Goal: Communication & Community: Answer question/provide support

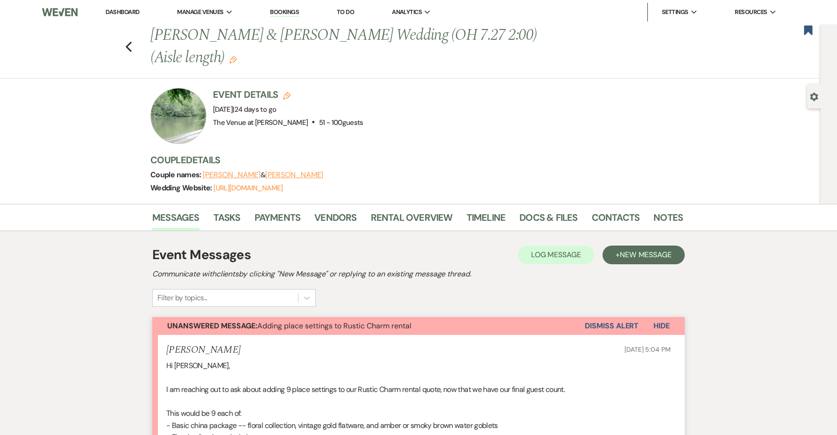
scroll to position [4, 0]
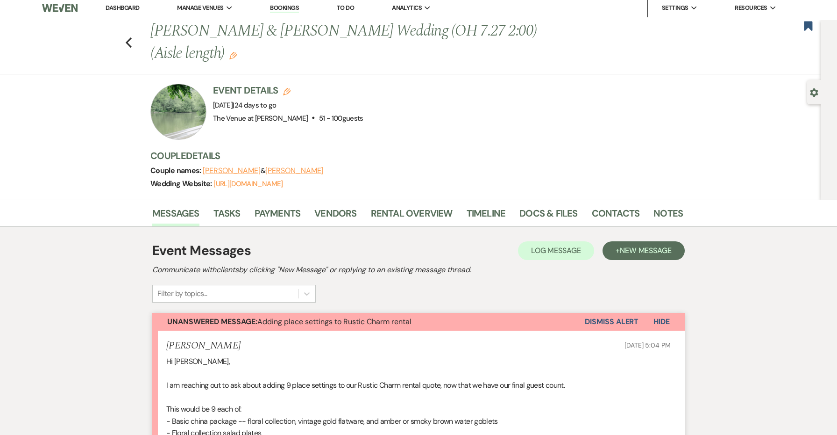
click at [134, 10] on link "Dashboard" at bounding box center [123, 8] width 34 height 8
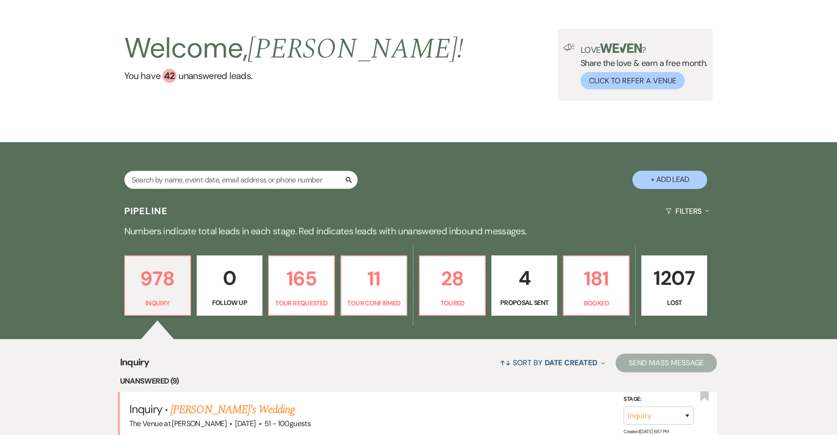
scroll to position [55, 0]
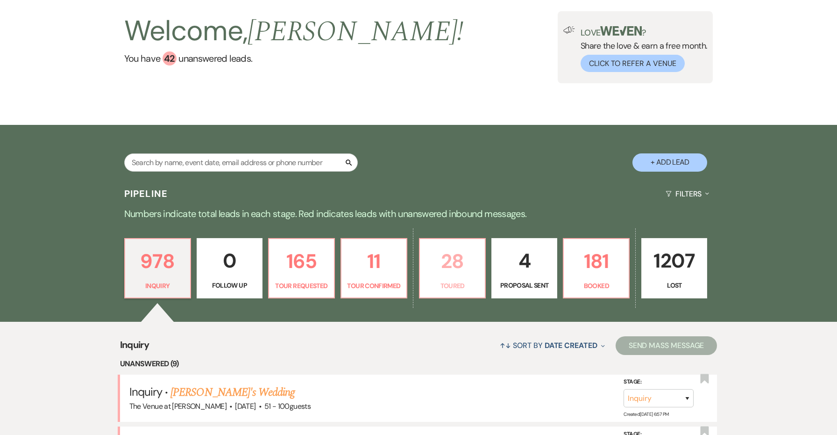
click at [439, 292] on link "28 Toured" at bounding box center [452, 268] width 67 height 61
select select "5"
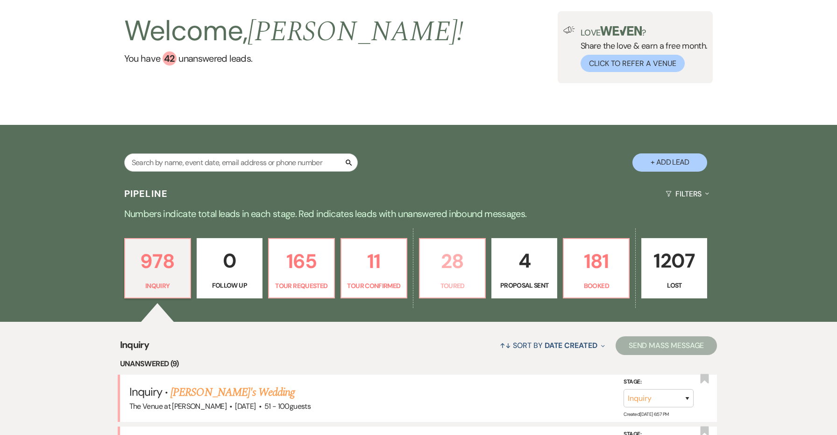
select select "5"
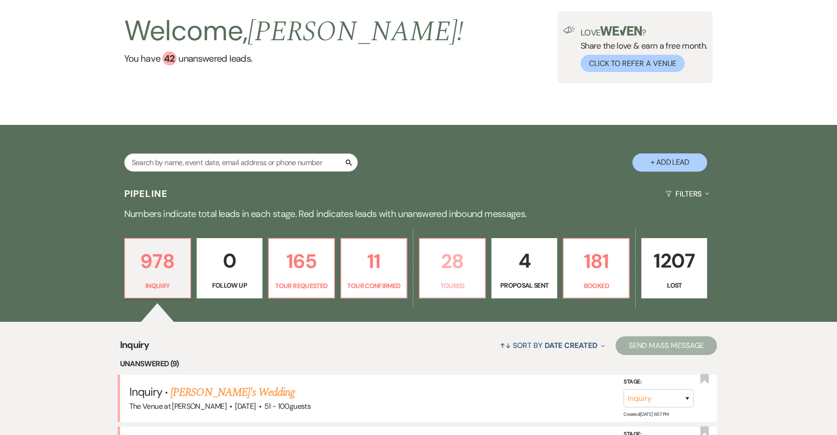
select select "5"
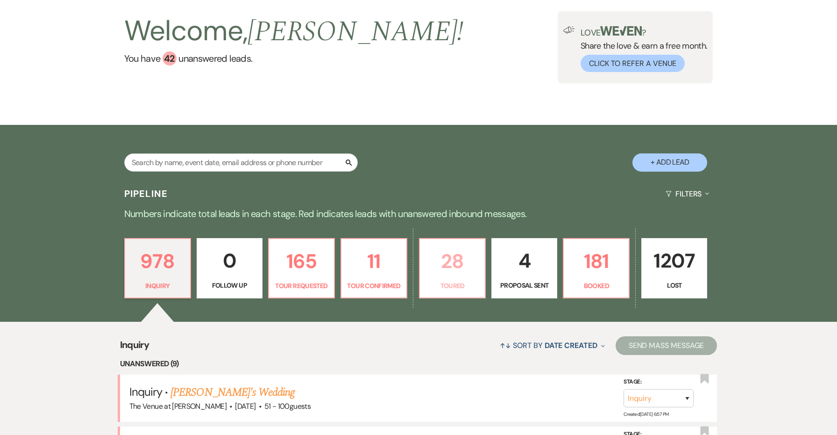
select select "5"
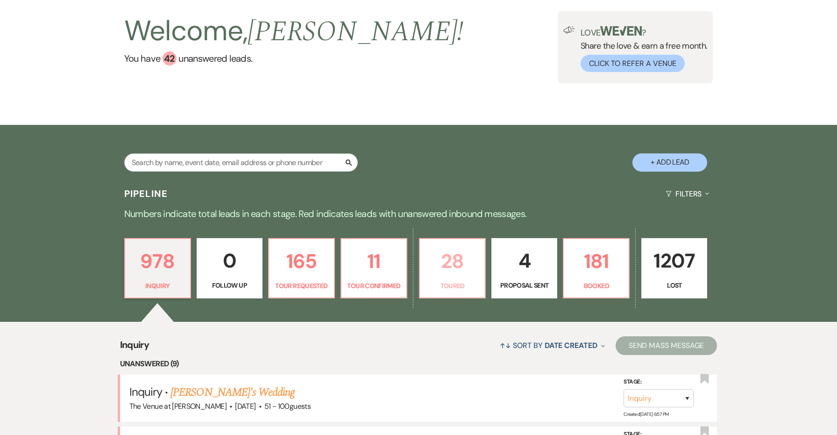
select select "5"
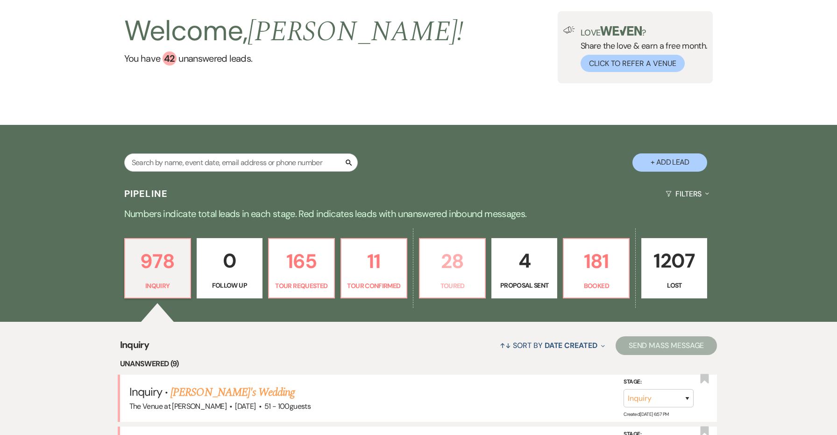
select select "5"
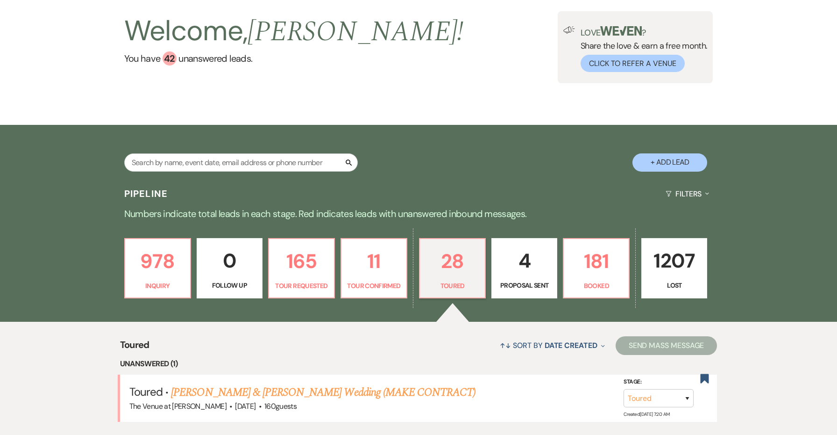
scroll to position [150, 0]
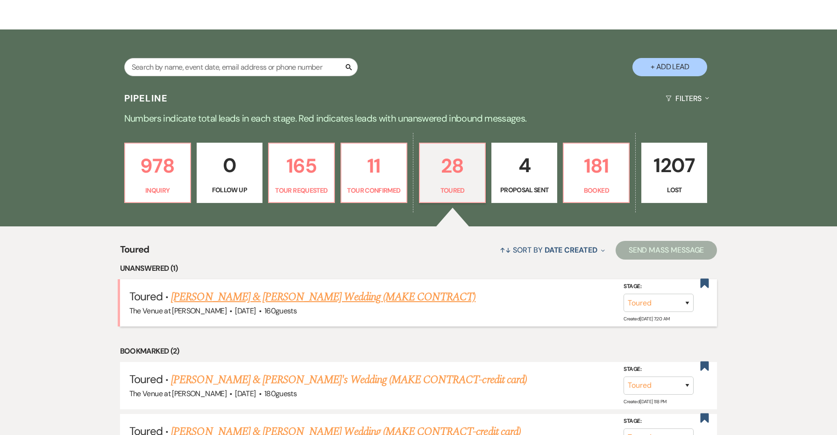
click at [430, 292] on link "[PERSON_NAME] & [PERSON_NAME] Wedding (MAKE CONTRACT)" at bounding box center [323, 296] width 305 height 17
select select "5"
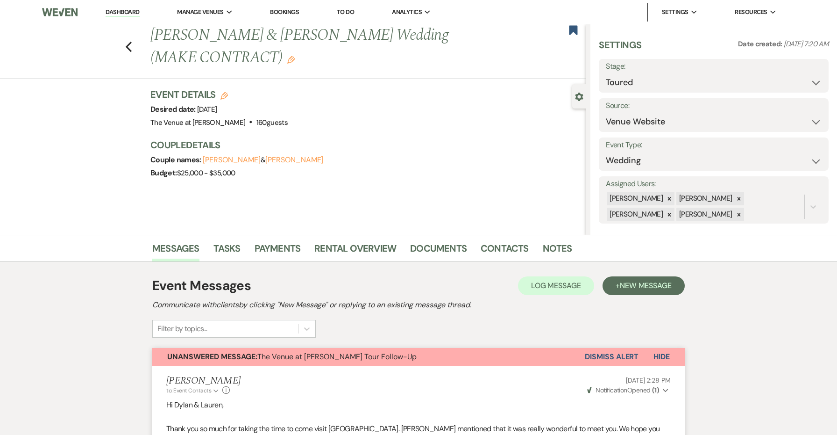
click at [600, 352] on button "Dismiss Alert" at bounding box center [612, 357] width 54 height 18
click at [566, 353] on button "Unanswered Message: The Venue at [PERSON_NAME] Tour Follow-Up" at bounding box center [359, 357] width 414 height 18
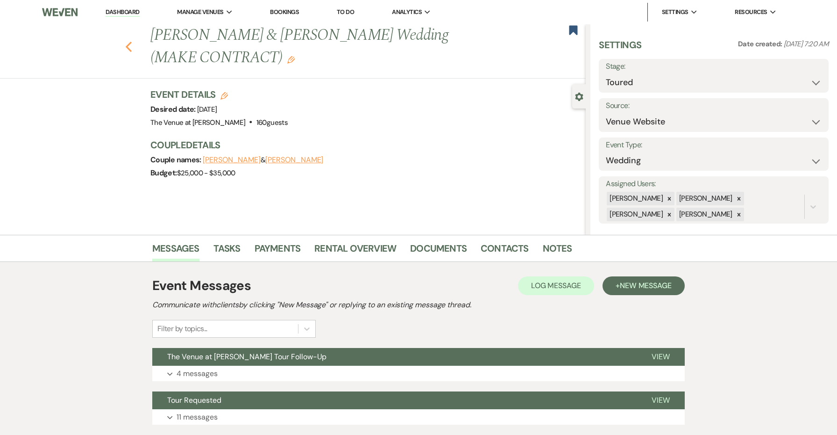
click at [128, 49] on use "button" at bounding box center [129, 47] width 6 height 10
select select "5"
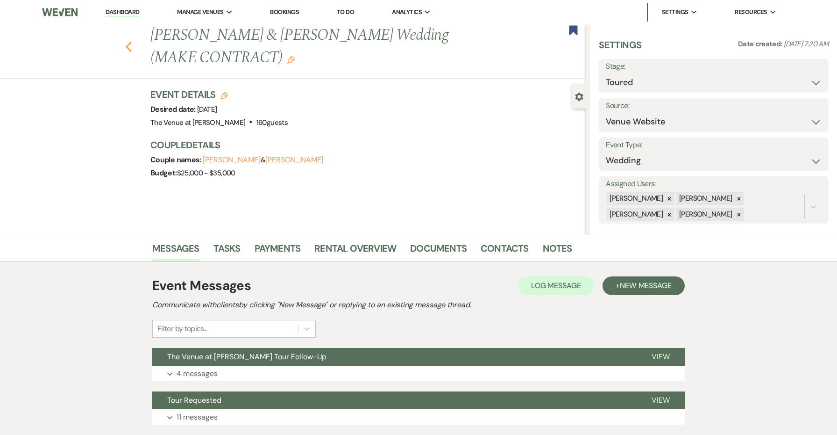
select select "5"
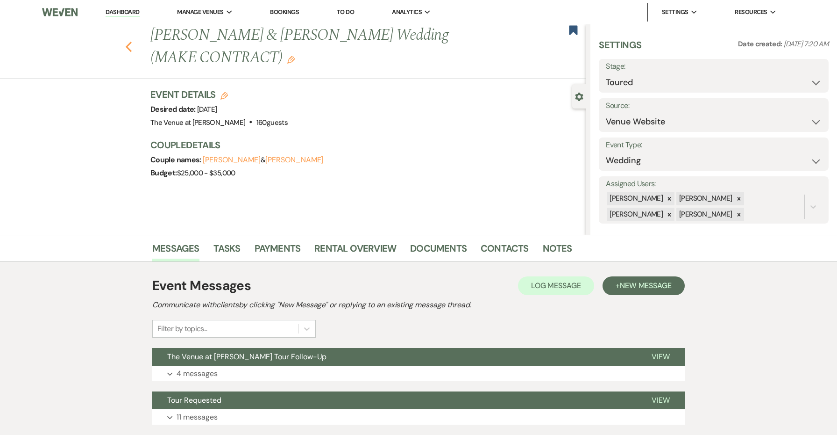
select select "5"
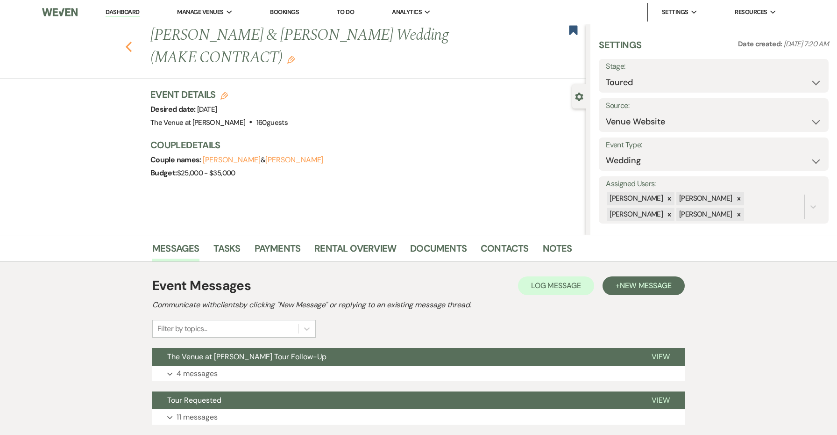
select select "5"
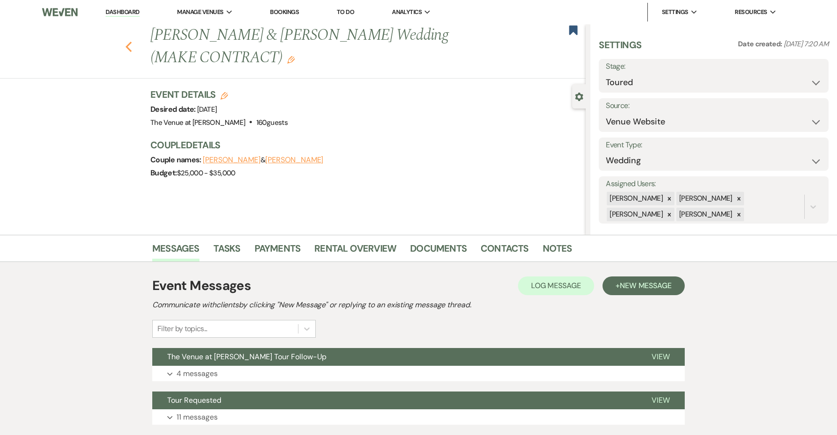
select select "5"
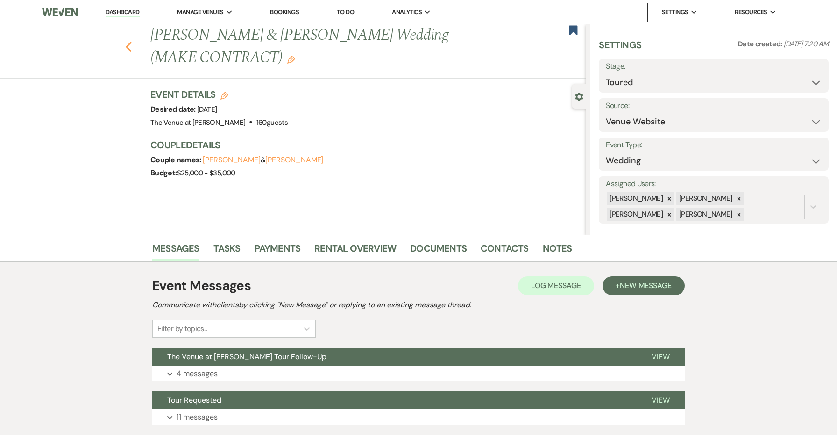
select select "5"
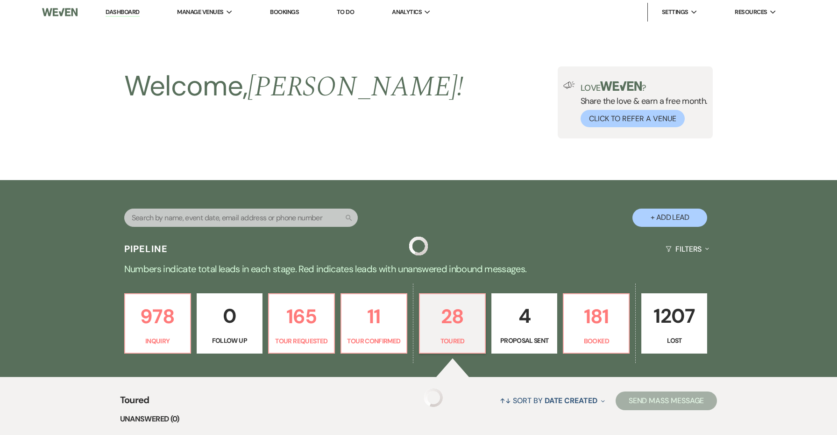
scroll to position [150, 0]
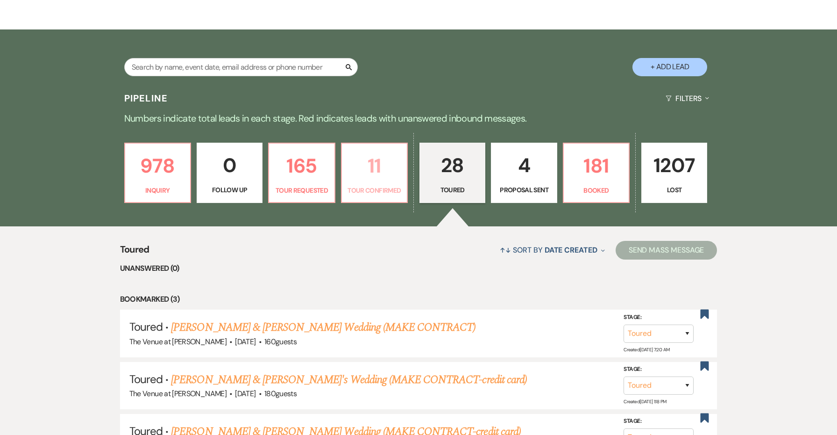
click at [372, 184] on link "11 Tour Confirmed" at bounding box center [374, 173] width 67 height 61
select select "4"
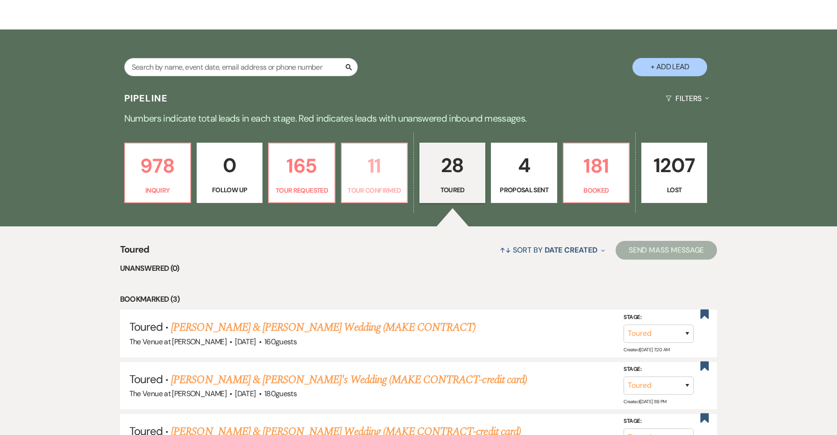
select select "4"
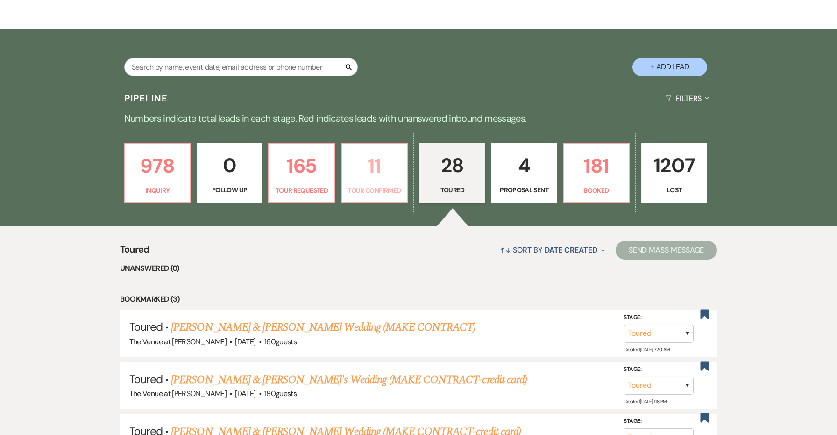
select select "4"
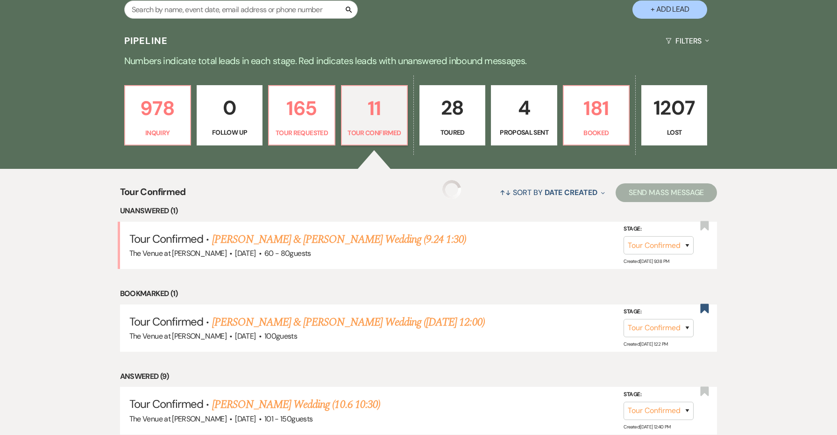
scroll to position [216, 0]
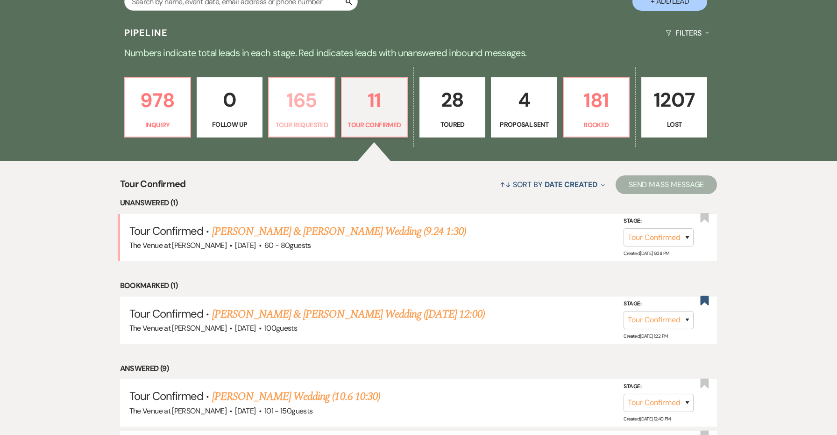
click at [321, 111] on p "165" at bounding box center [302, 100] width 54 height 31
select select "2"
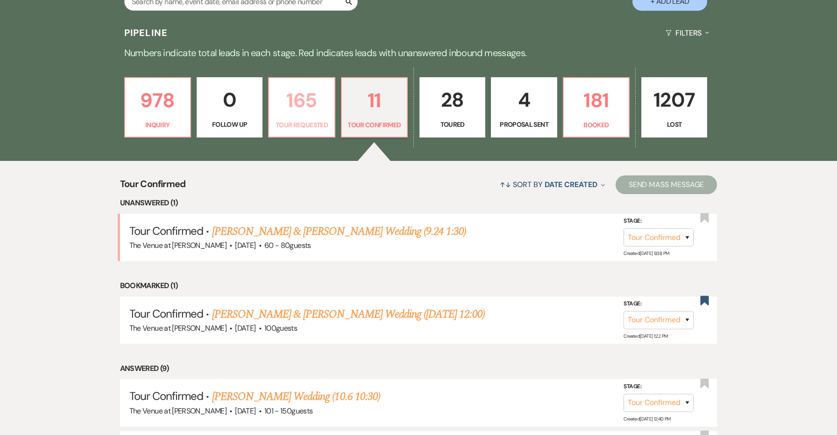
select select "2"
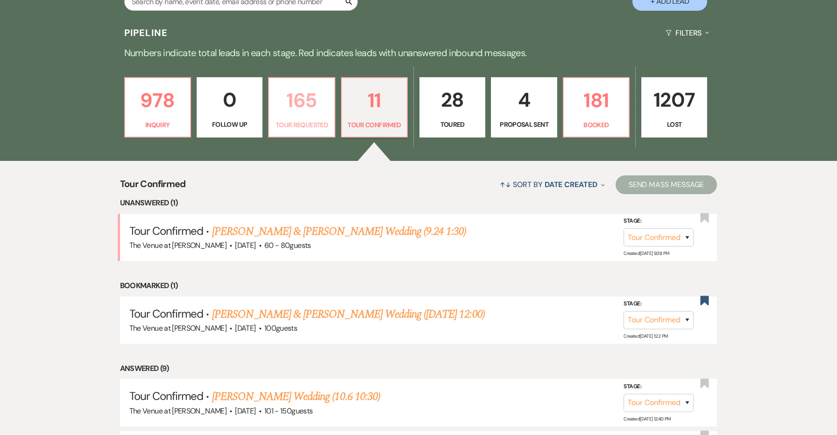
select select "2"
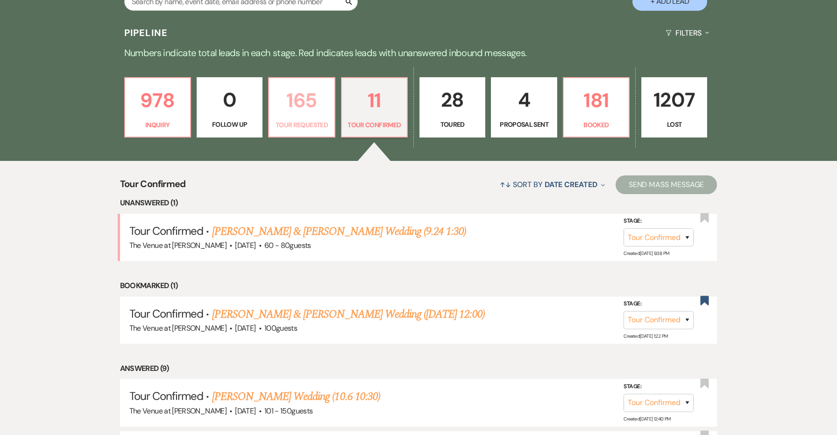
select select "2"
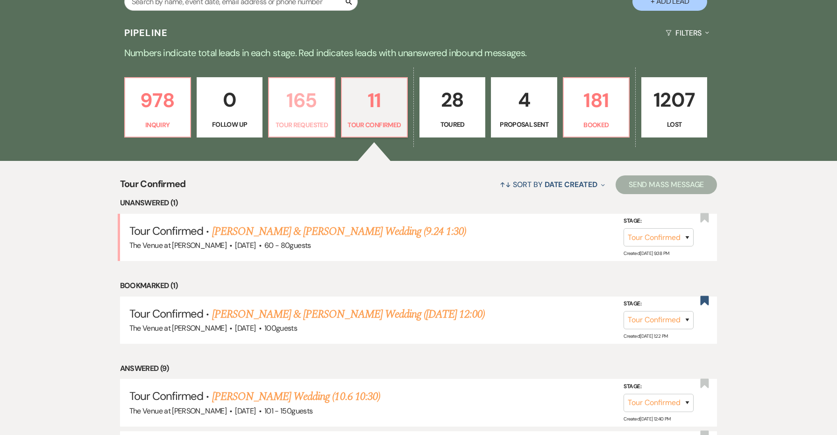
select select "2"
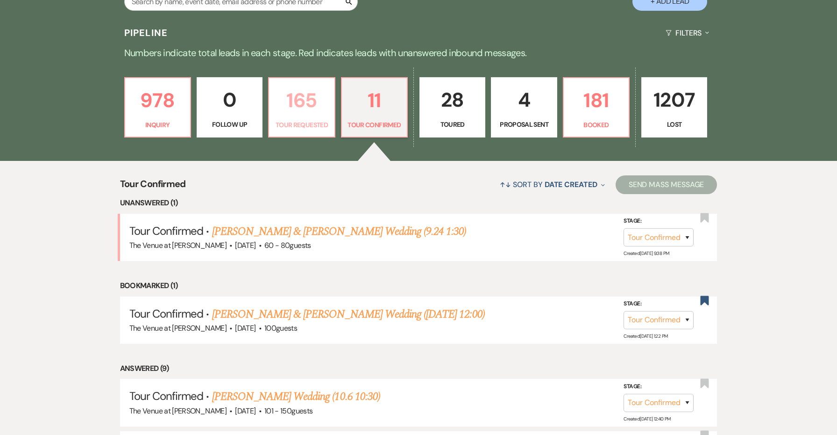
select select "2"
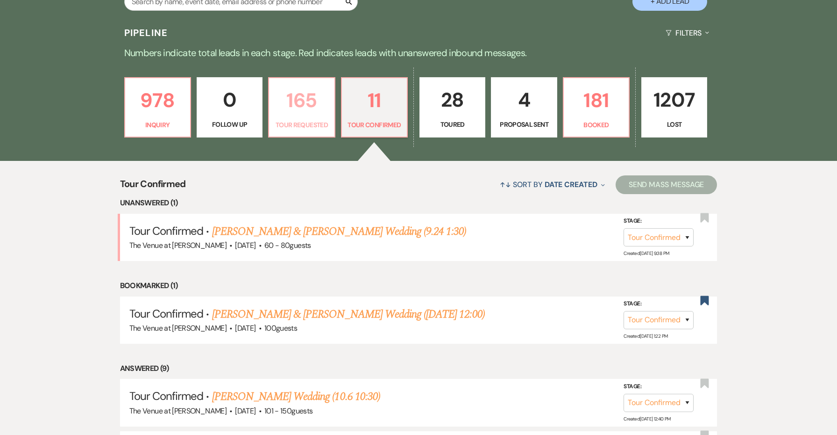
select select "2"
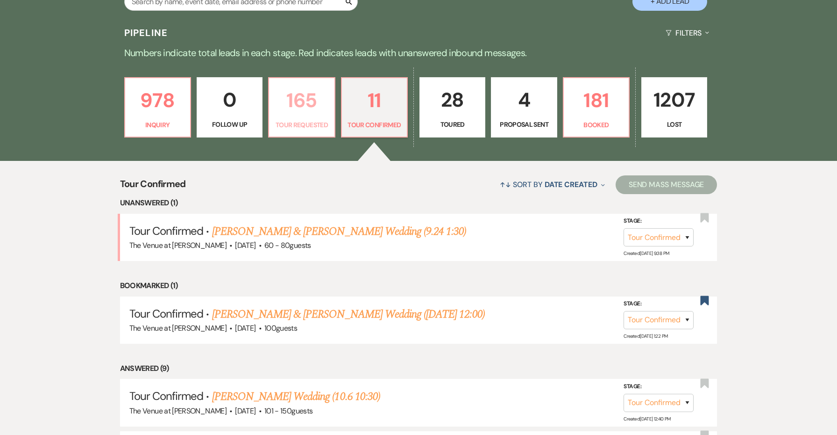
select select "2"
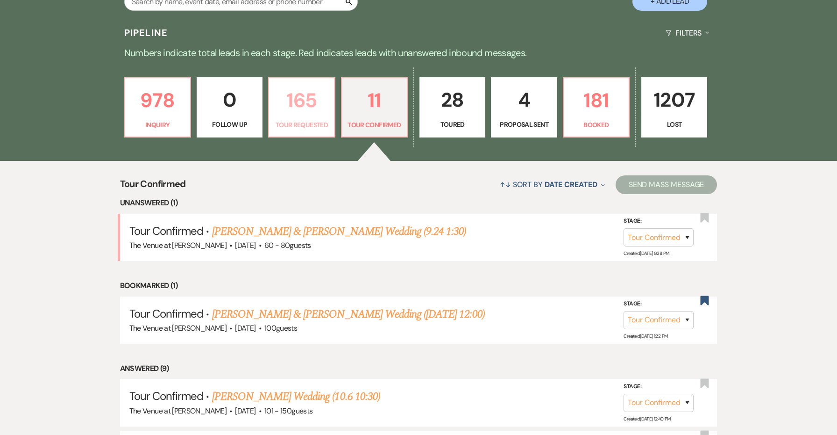
select select "2"
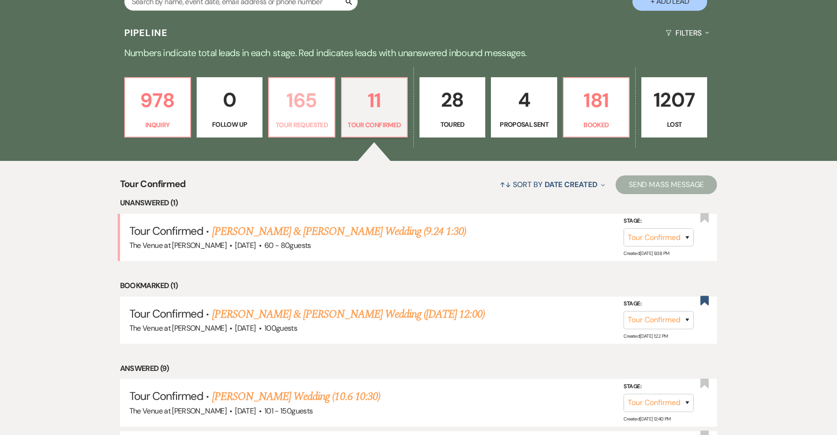
select select "2"
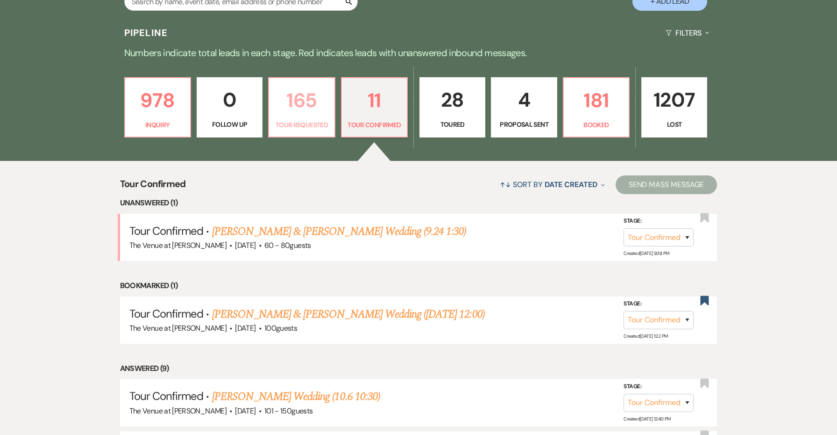
select select "2"
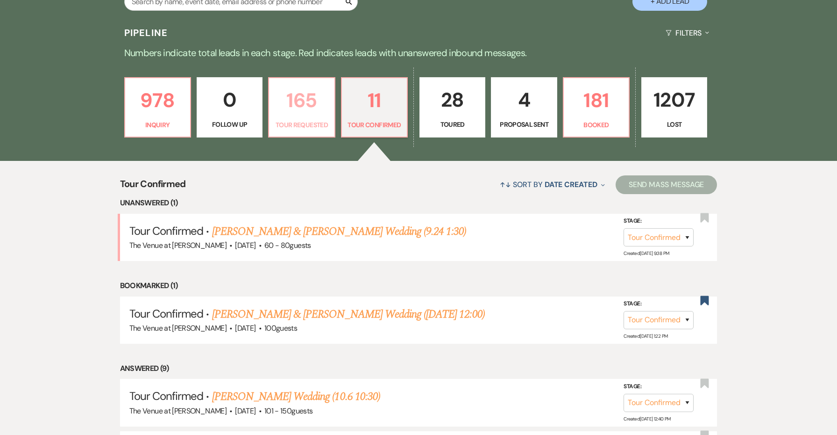
select select "2"
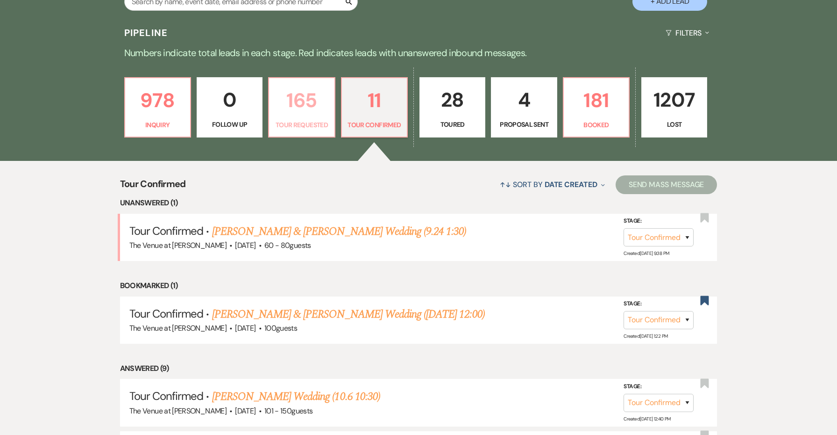
select select "2"
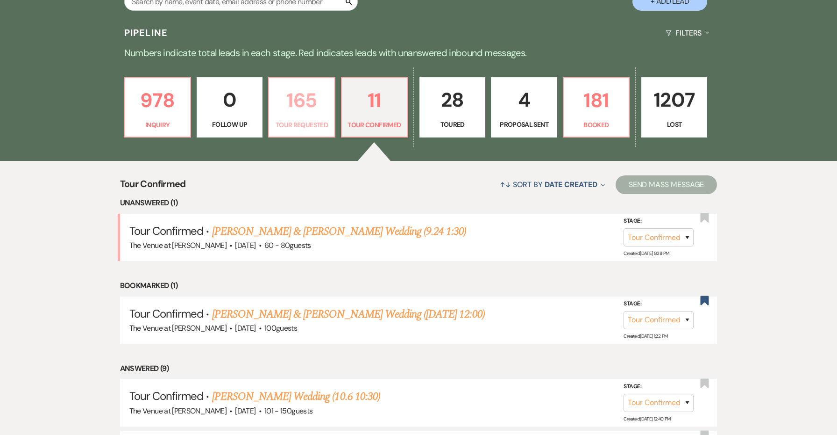
select select "2"
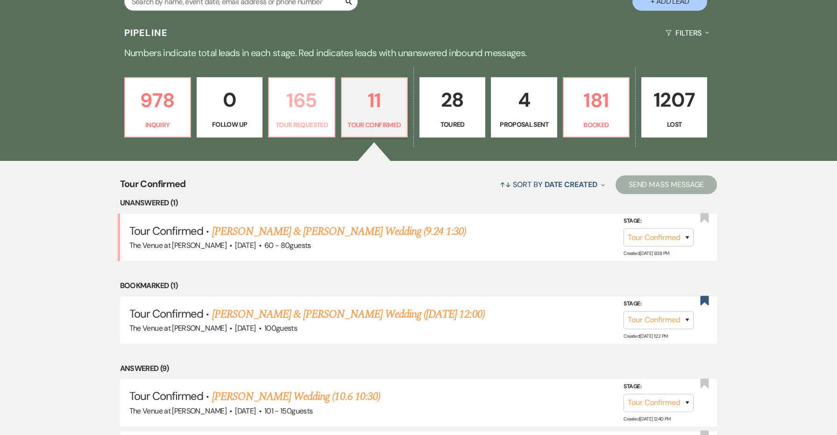
select select "2"
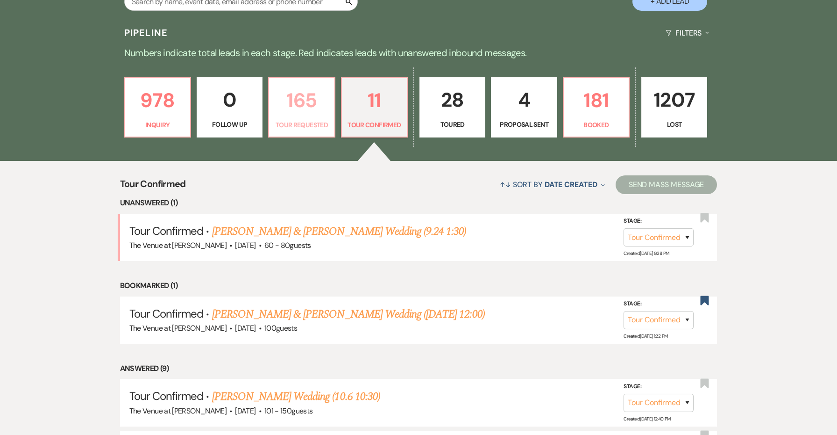
select select "2"
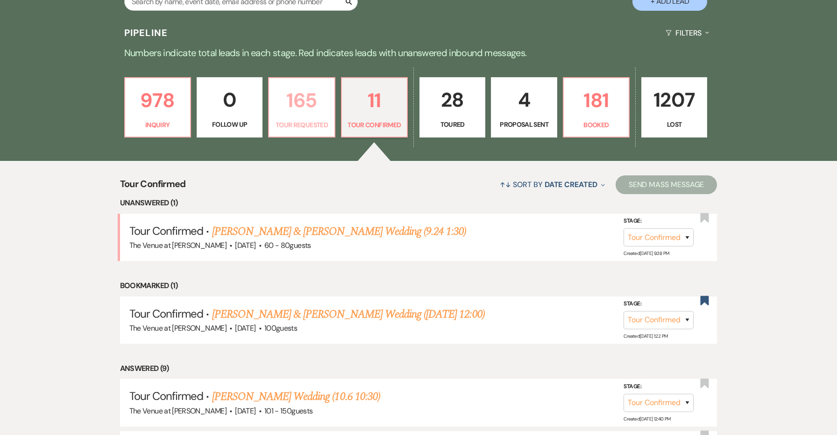
select select "2"
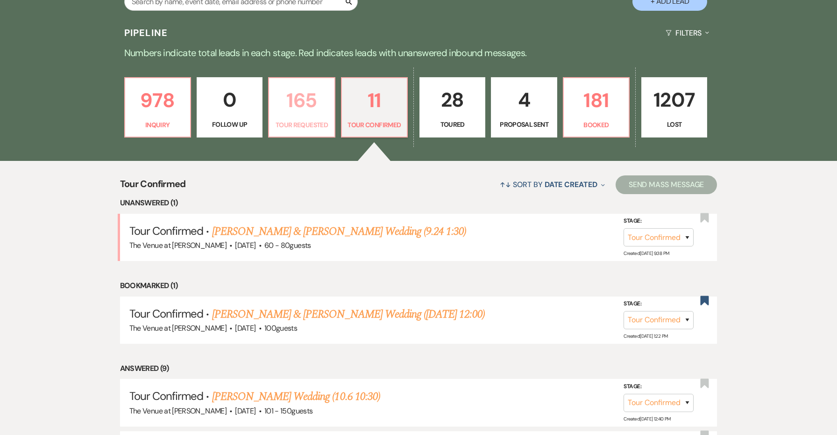
select select "2"
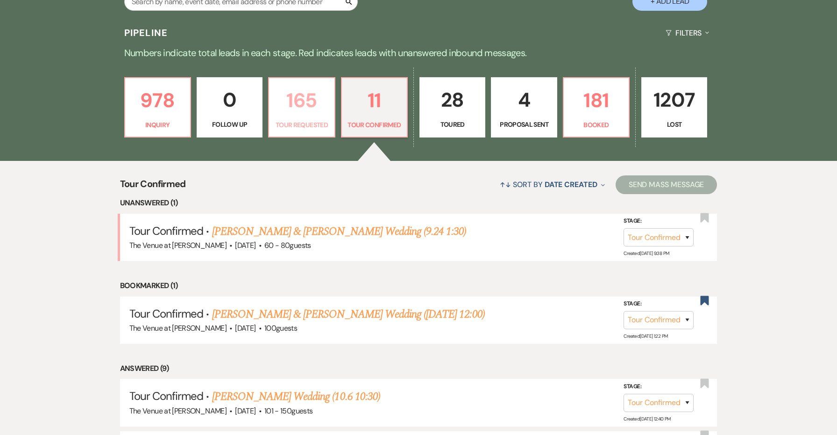
select select "2"
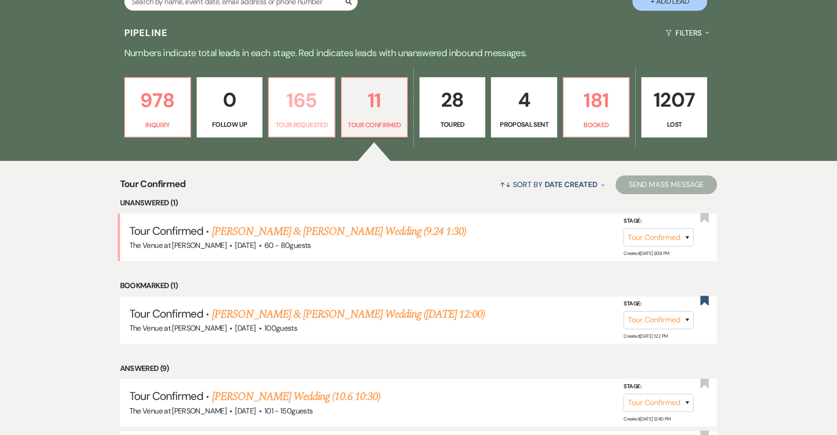
select select "2"
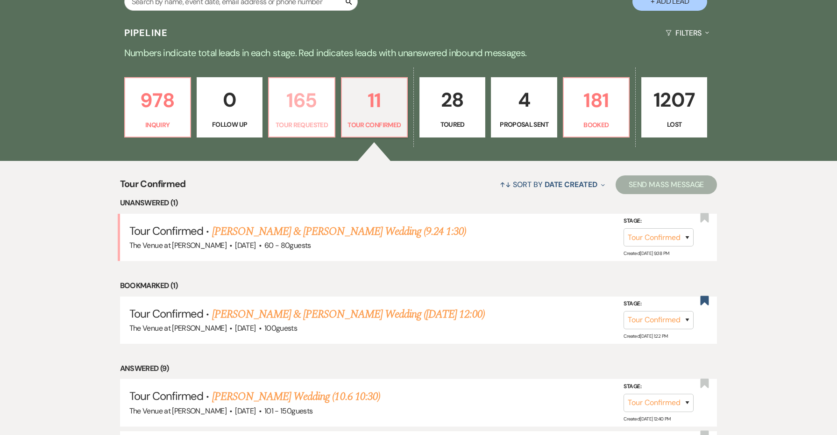
select select "2"
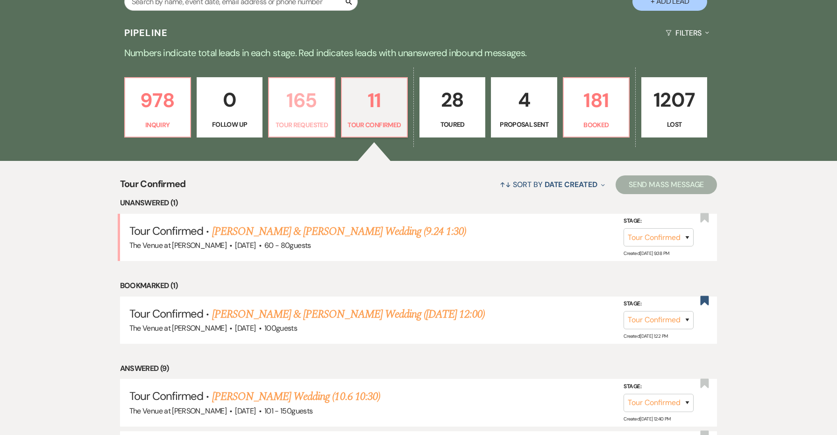
select select "2"
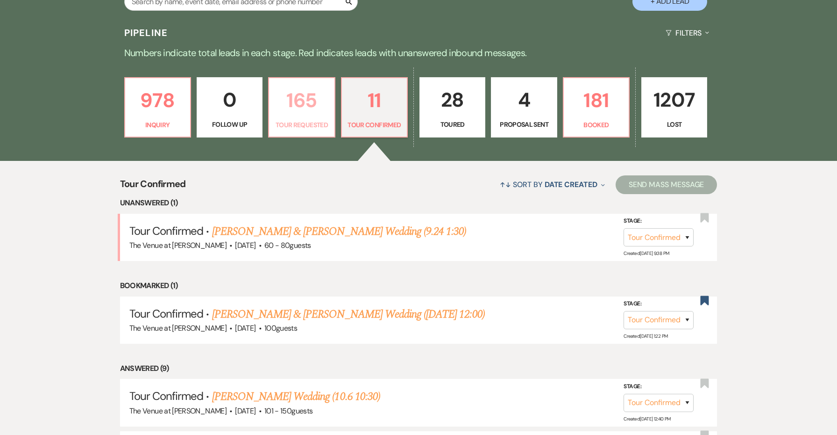
select select "2"
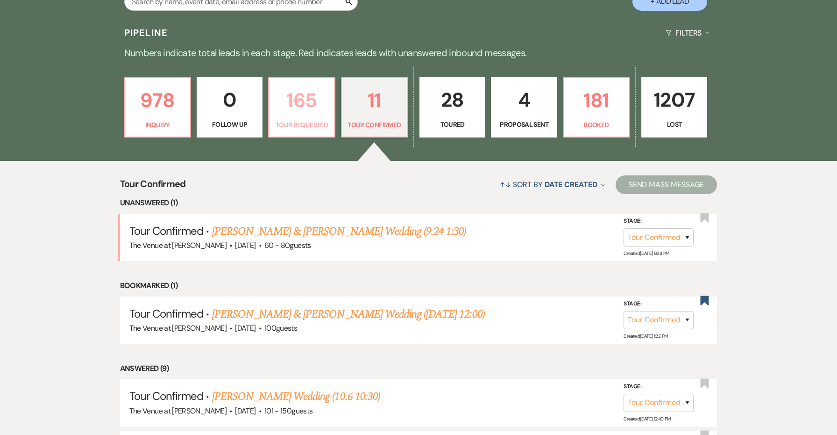
select select "2"
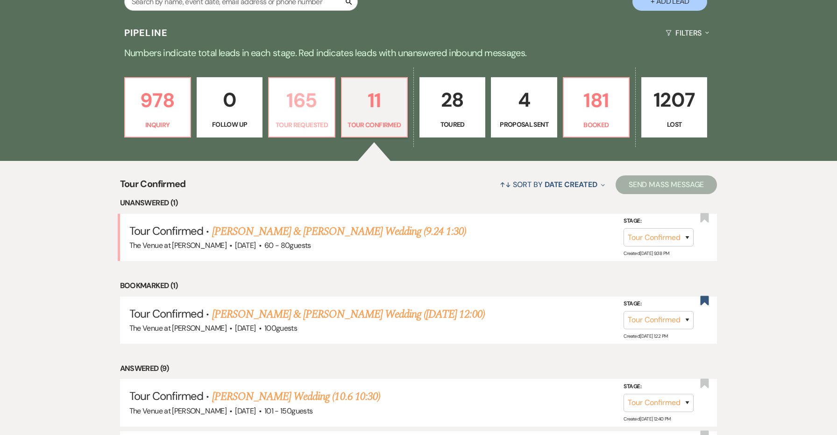
select select "2"
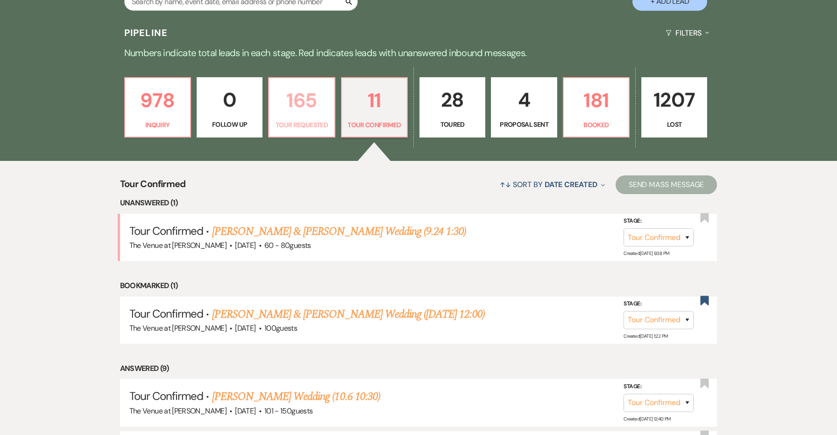
select select "2"
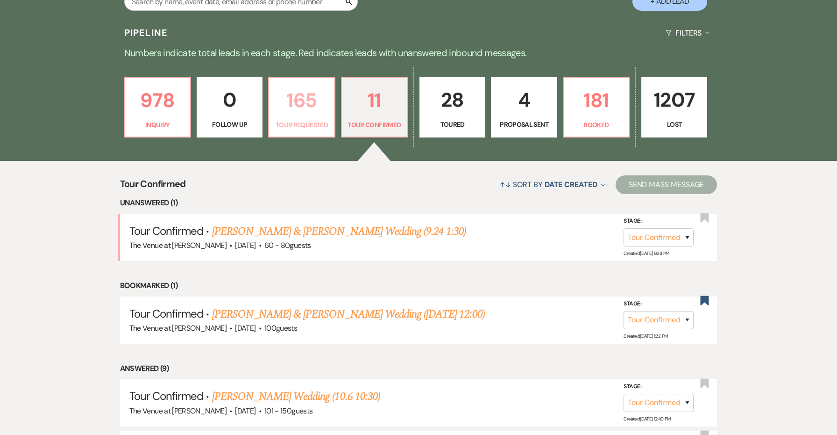
select select "2"
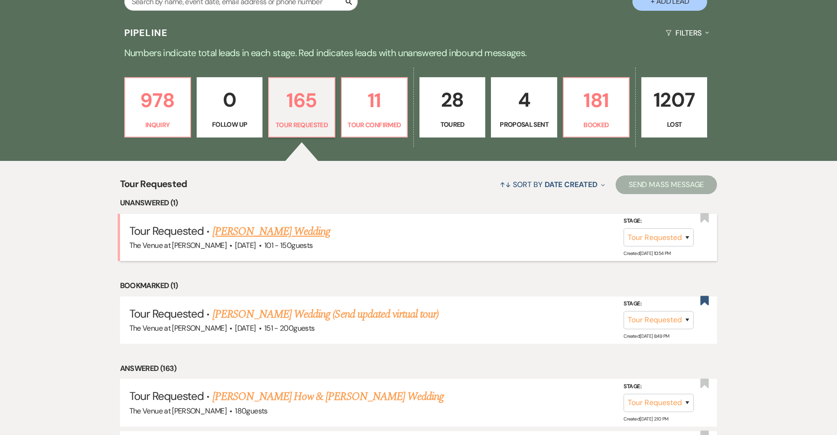
click at [298, 228] on link "[PERSON_NAME] Wedding" at bounding box center [272, 231] width 118 height 17
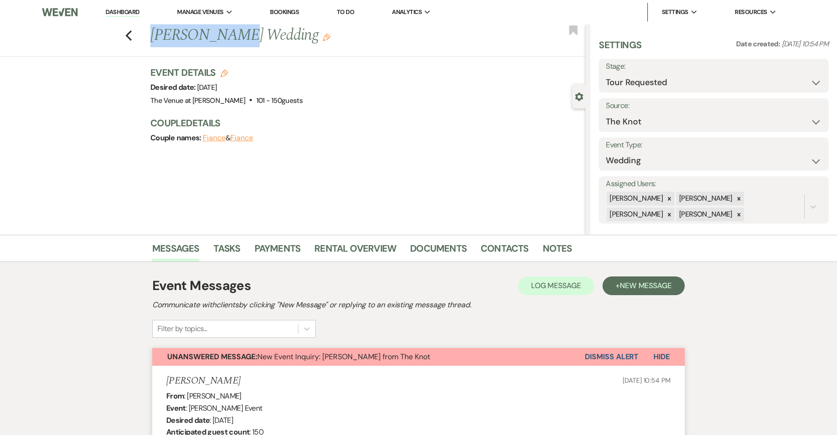
drag, startPoint x: 224, startPoint y: 35, endPoint x: 153, endPoint y: 34, distance: 71.0
click at [153, 34] on h1 "[PERSON_NAME] Wedding Edit" at bounding box center [322, 35] width 345 height 22
copy h1 "[PERSON_NAME]"
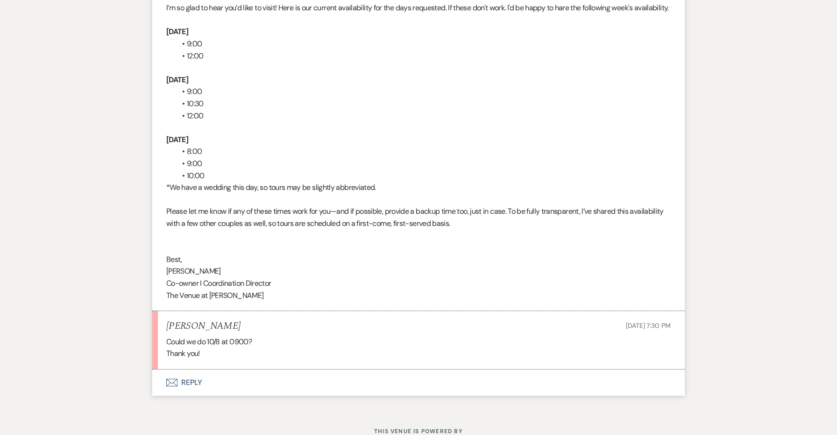
click at [188, 369] on button "Envelope Reply" at bounding box center [418, 382] width 533 height 26
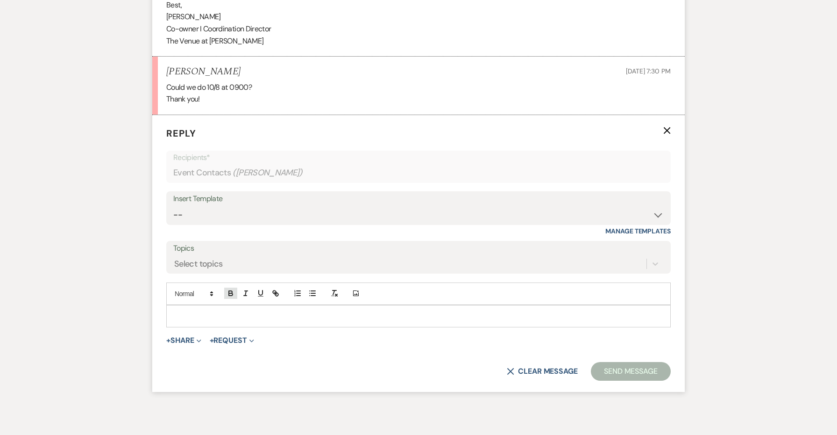
scroll to position [2499, 0]
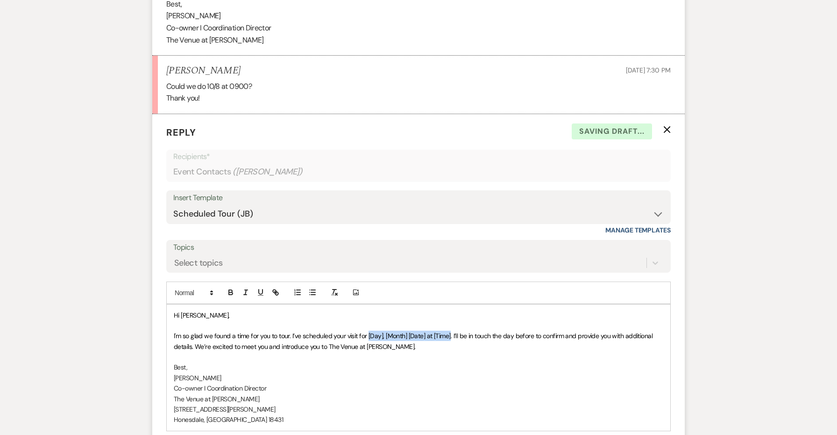
drag, startPoint x: 451, startPoint y: 299, endPoint x: 369, endPoint y: 299, distance: 82.2
click at [369, 331] on span "I'm so glad we found a time for you to tour. I’ve scheduled your visit for [Day…" at bounding box center [414, 340] width 481 height 19
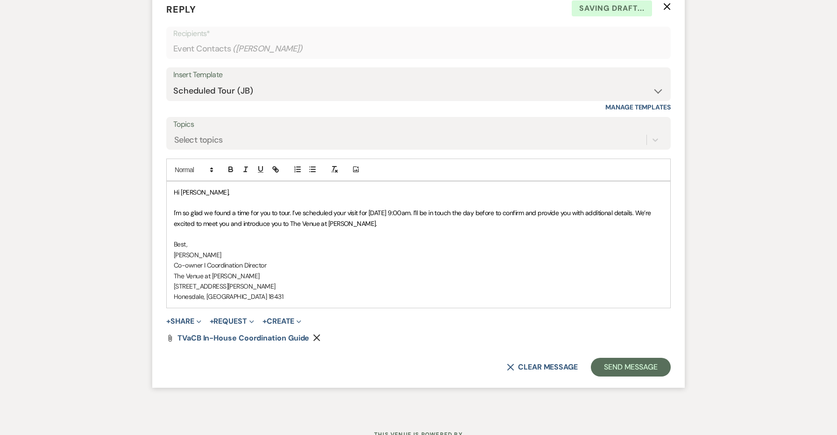
scroll to position [2622, 0]
click at [630, 358] on button "Send Message" at bounding box center [631, 367] width 80 height 19
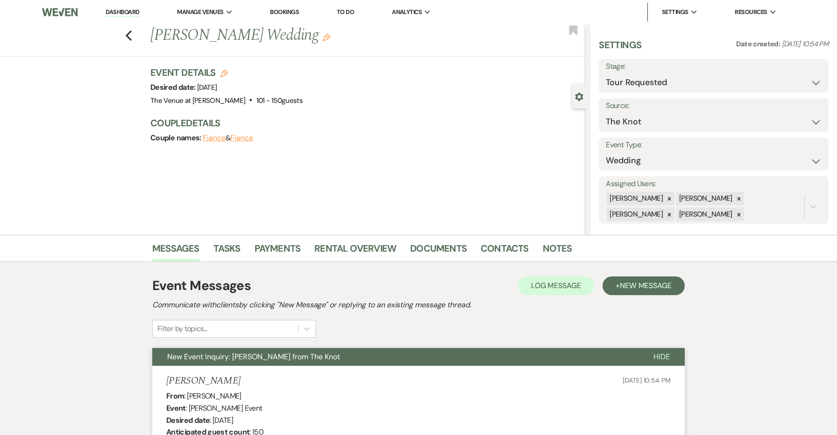
scroll to position [0, 0]
click at [796, 73] on button "Save" at bounding box center [804, 75] width 49 height 19
click at [323, 41] on button "Edit" at bounding box center [326, 37] width 7 height 8
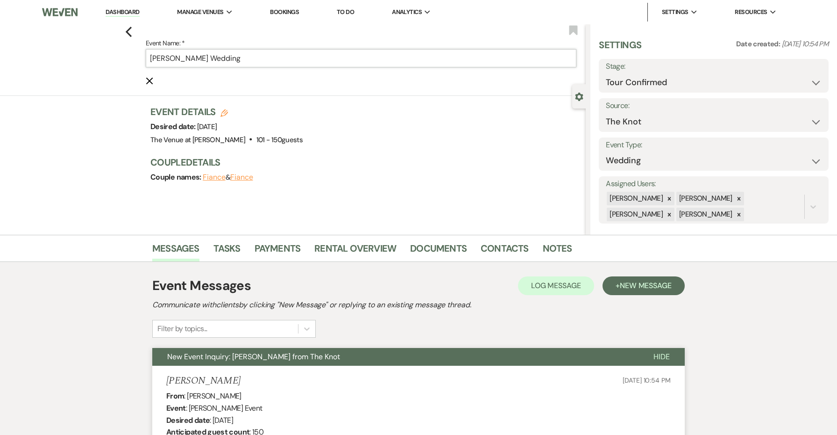
click at [298, 60] on input "[PERSON_NAME] Wedding" at bounding box center [361, 58] width 431 height 18
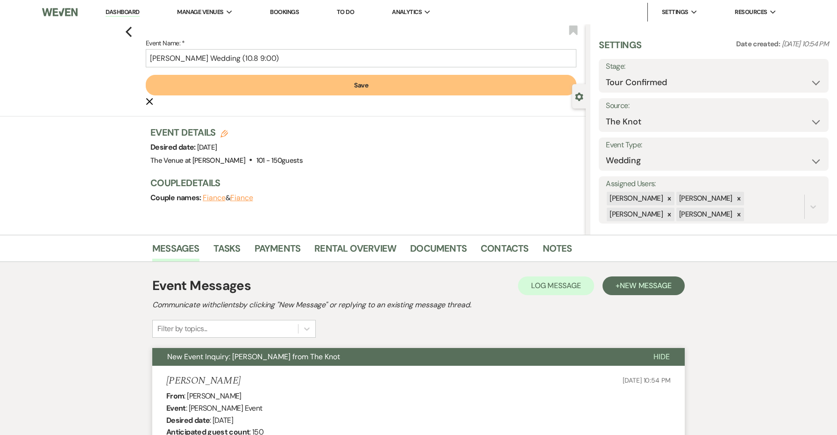
click at [308, 81] on button "Save" at bounding box center [361, 85] width 431 height 21
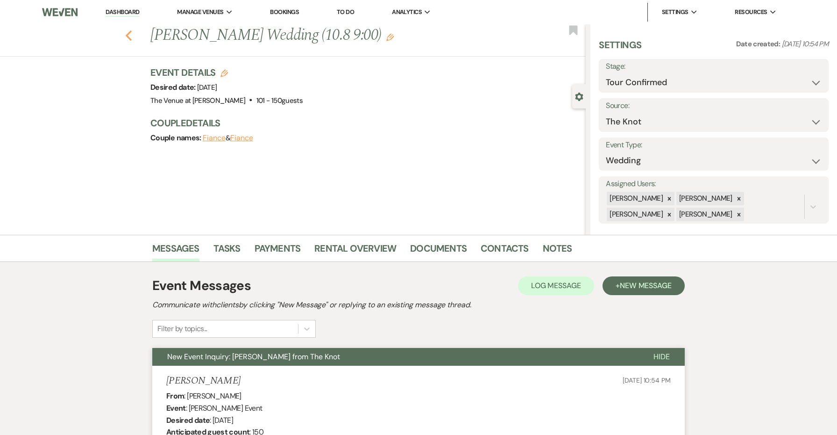
click at [129, 34] on icon "Previous" at bounding box center [128, 35] width 7 height 11
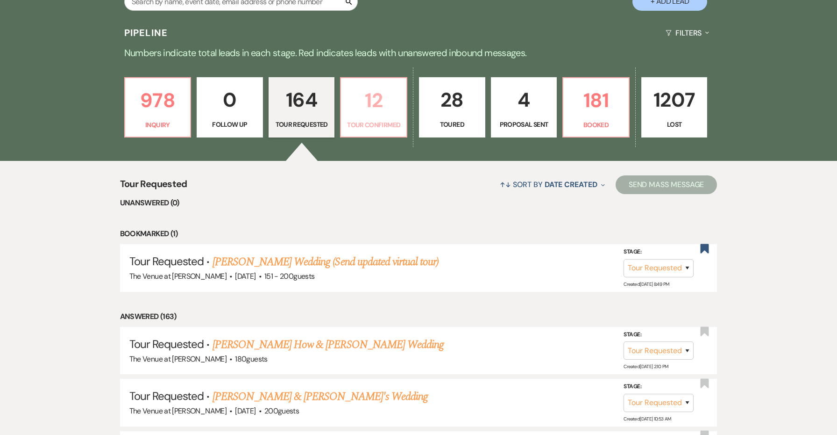
scroll to position [217, 0]
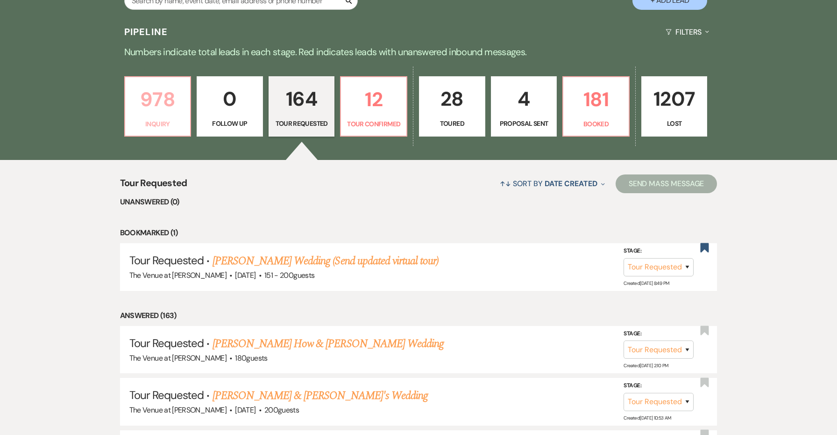
click at [149, 117] on link "978 Inquiry" at bounding box center [157, 106] width 67 height 61
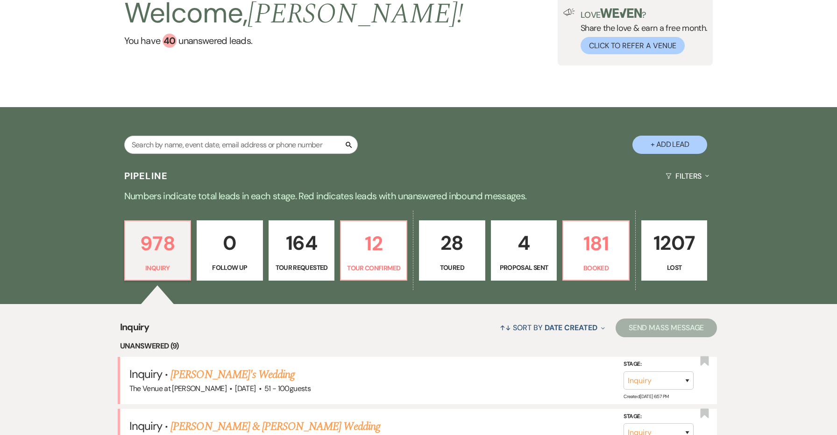
scroll to position [207, 0]
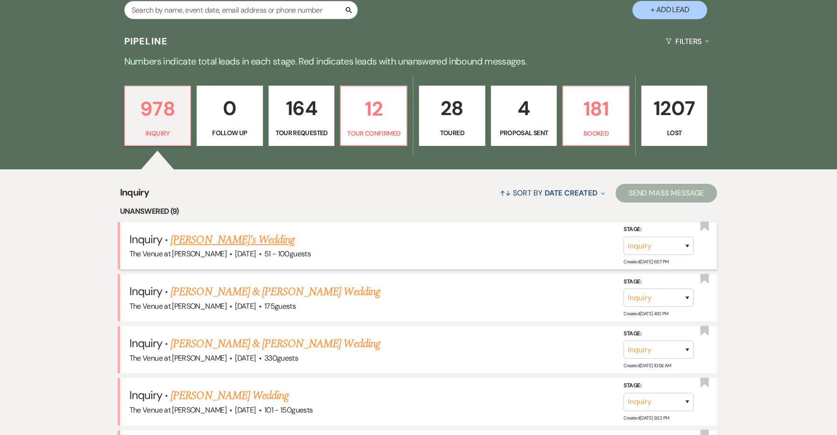
click at [262, 254] on span "·" at bounding box center [260, 254] width 3 height 0
click at [258, 239] on link "[PERSON_NAME]'s Wedding" at bounding box center [233, 239] width 124 height 17
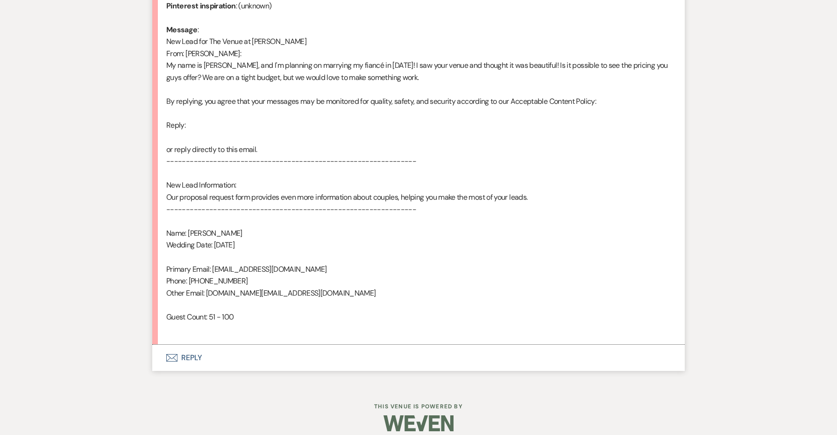
click at [186, 344] on button "Envelope Reply" at bounding box center [418, 357] width 533 height 26
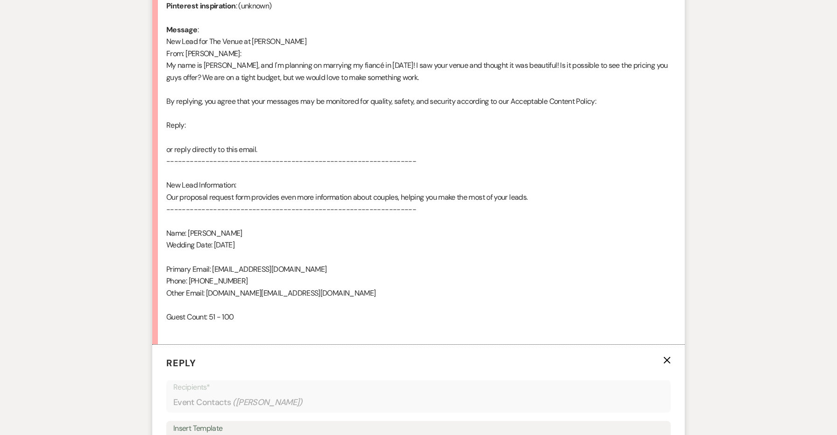
scroll to position [729, 0]
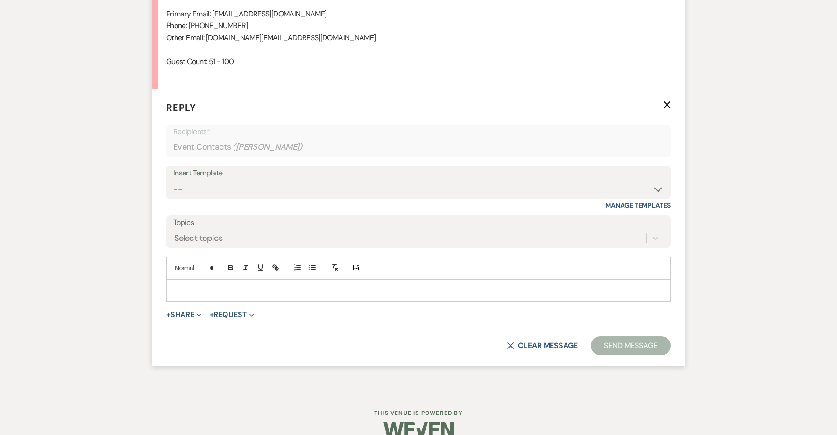
click at [185, 188] on div "Insert Template -- Weven Planning Portal Introduction: Booked Events (TVaCB) To…" at bounding box center [418, 187] width 505 height 44
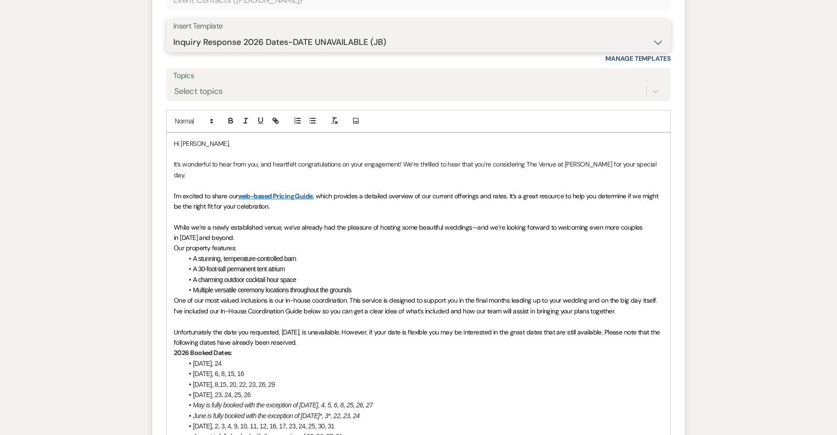
scroll to position [939, 0]
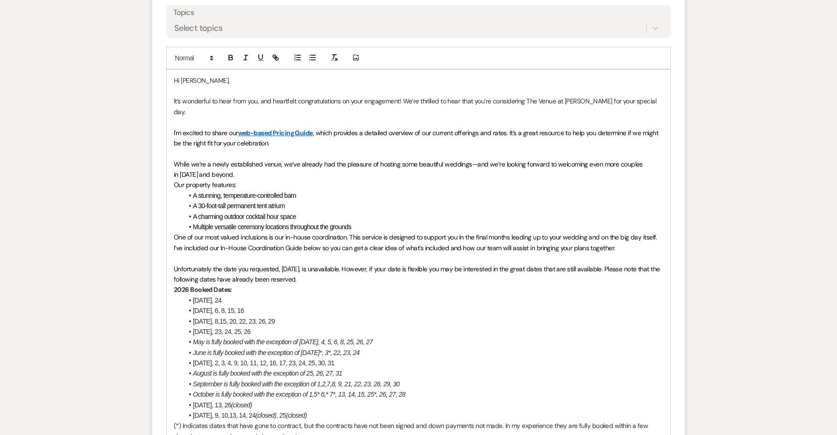
click at [287, 359] on span "[DATE], 2, 3, 4, 9, 10, 11, 12, 16, 17, 23, 24, 25, 30, 31" at bounding box center [264, 362] width 142 height 7
click at [264, 359] on span "[DATE], 2, 3, 4, 9, 10, 11, 12, 16, 17, 18*, 23, 24, 25, 30, 31" at bounding box center [269, 362] width 153 height 7
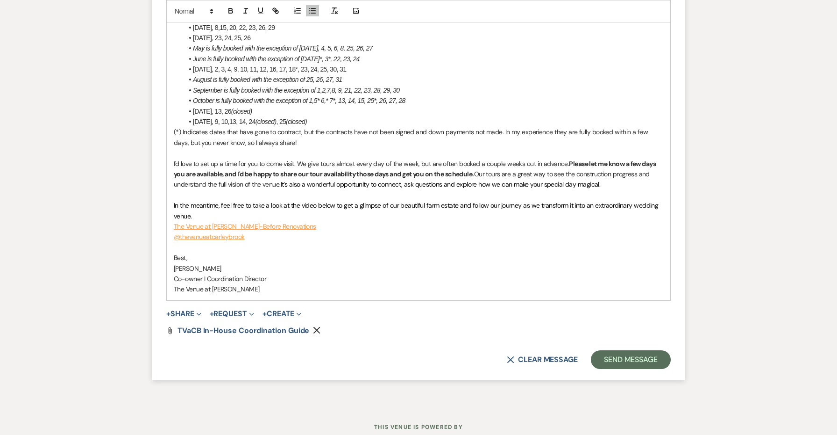
scroll to position [1232, 0]
click at [622, 350] on button "Send Message" at bounding box center [631, 359] width 80 height 19
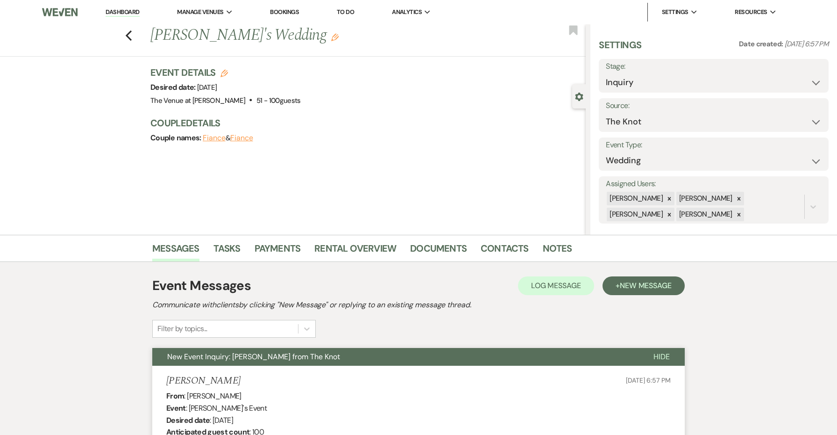
scroll to position [0, 0]
click at [127, 34] on icon "Previous" at bounding box center [128, 35] width 7 height 11
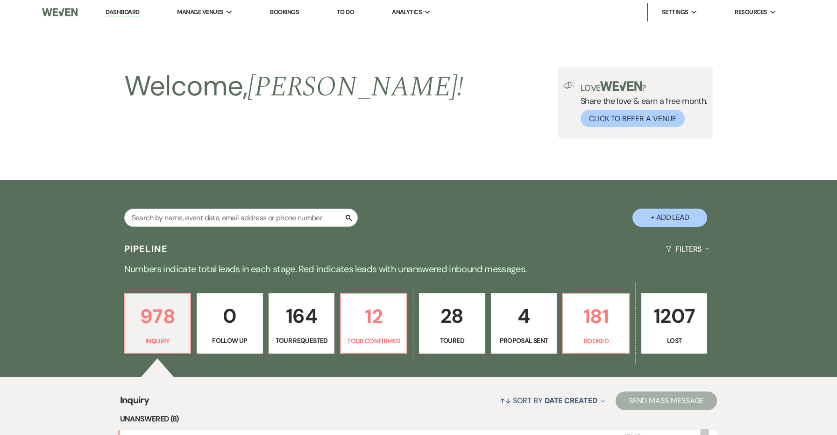
scroll to position [207, 0]
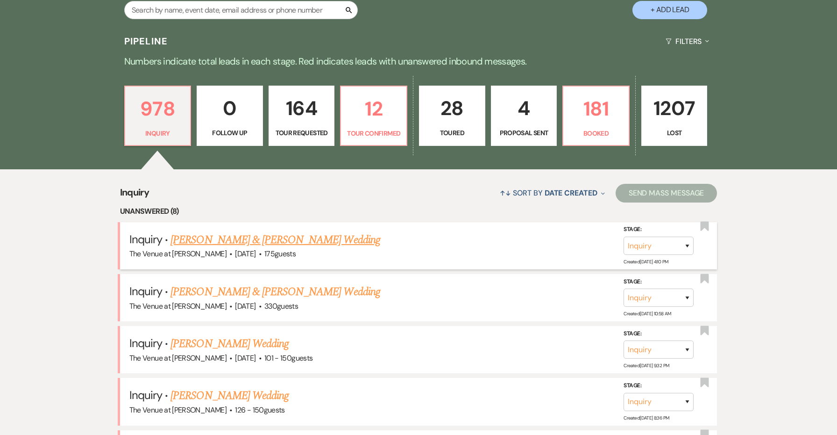
click at [223, 237] on link "[PERSON_NAME] & [PERSON_NAME] Wedding" at bounding box center [275, 239] width 209 height 17
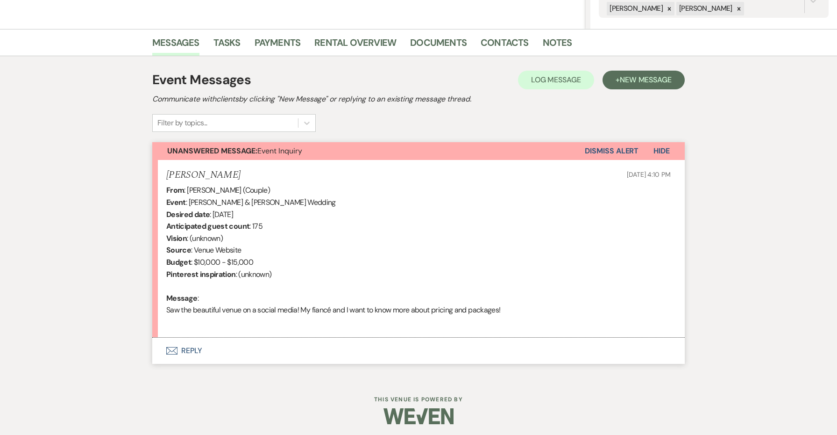
scroll to position [205, 0]
click at [181, 360] on button "Envelope Reply" at bounding box center [418, 351] width 533 height 26
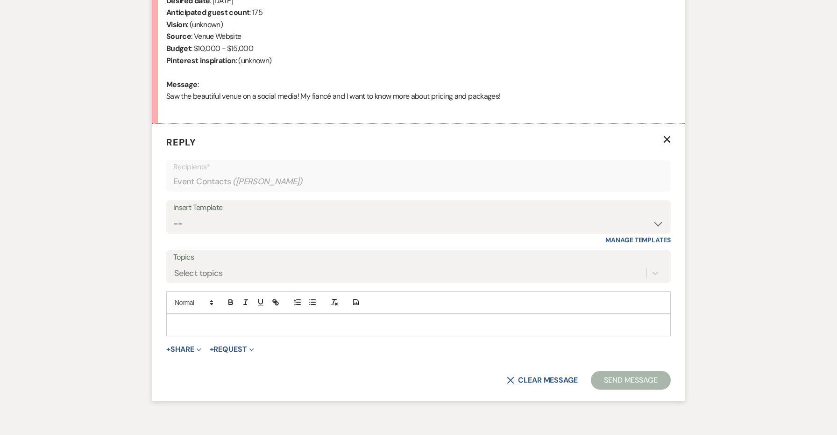
scroll to position [460, 0]
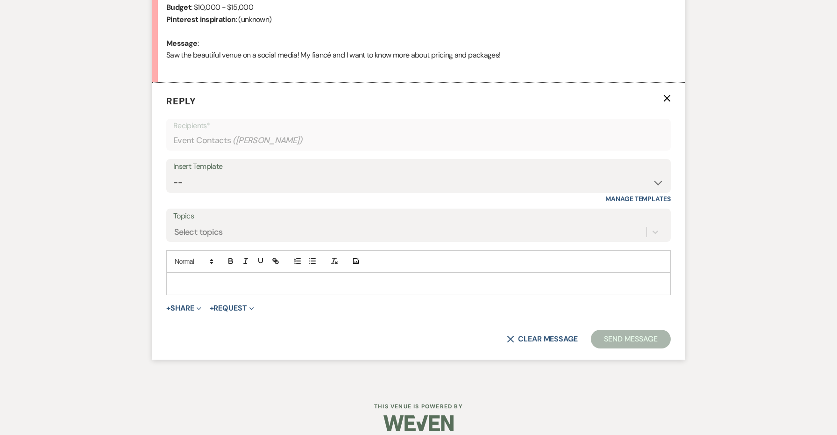
click at [202, 192] on div "Insert Template -- Weven Planning Portal Introduction: Booked Events (TVaCB) To…" at bounding box center [418, 181] width 505 height 44
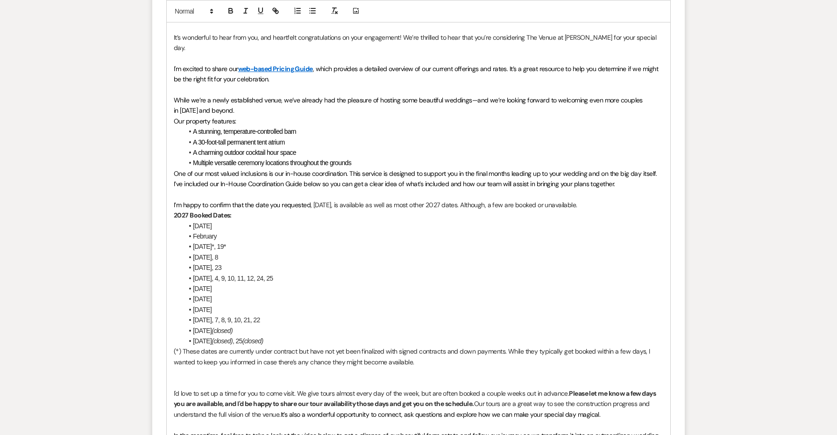
scroll to position [874, 0]
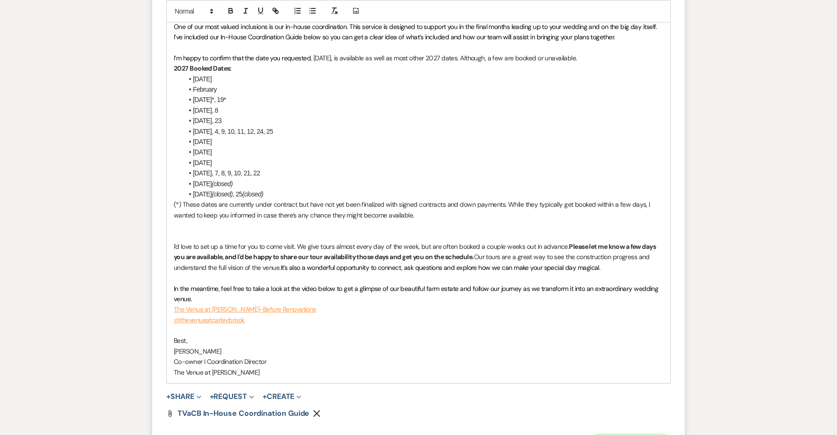
click at [643, 433] on button "Send Message" at bounding box center [631, 442] width 80 height 19
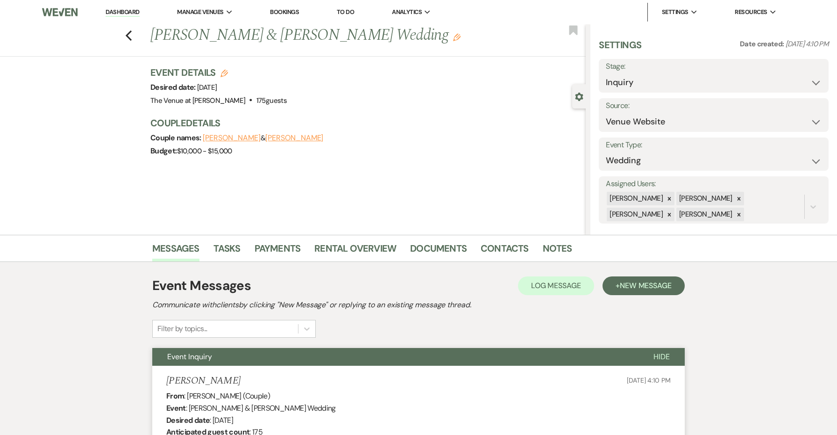
scroll to position [0, 0]
click at [127, 35] on use "button" at bounding box center [129, 35] width 6 height 10
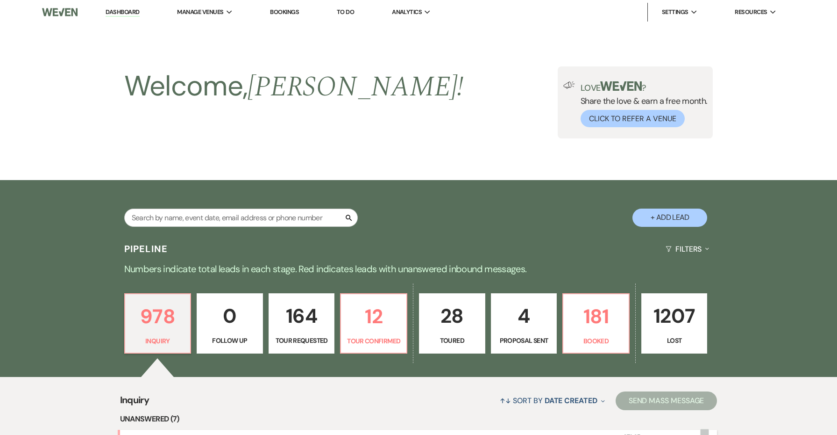
scroll to position [207, 0]
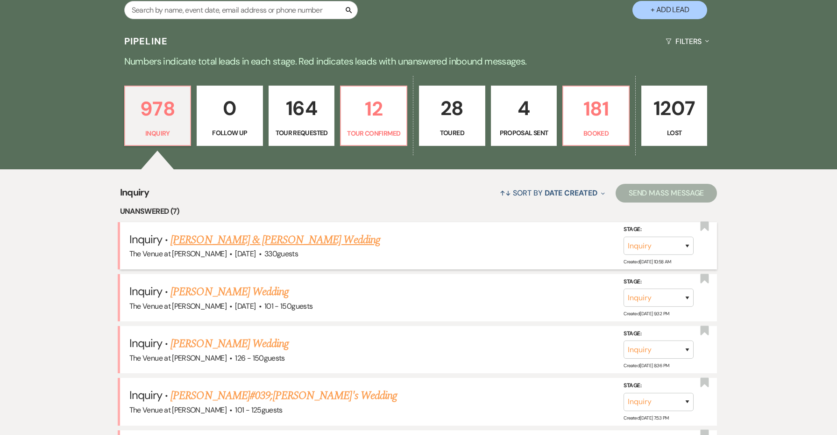
click at [211, 238] on link "[PERSON_NAME] & [PERSON_NAME] Wedding" at bounding box center [275, 239] width 209 height 17
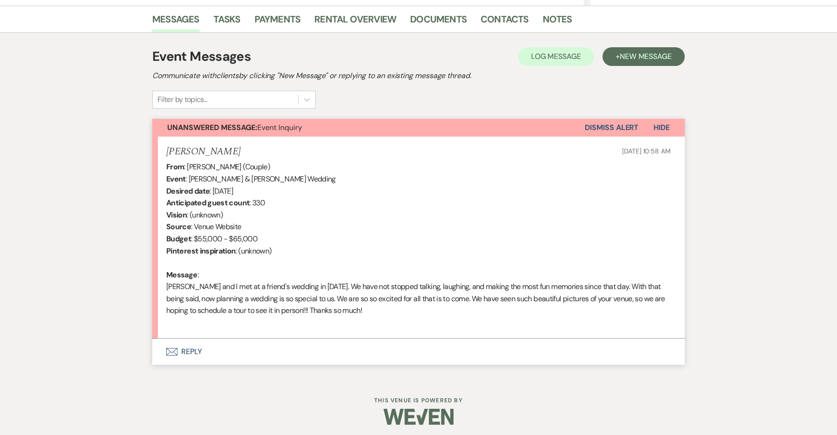
scroll to position [228, 0]
click at [186, 362] on div "Event Messages Log Log Message + New Message Communicate with clients by clicki…" at bounding box center [418, 206] width 533 height 327
click at [186, 355] on button "Envelope Reply" at bounding box center [418, 352] width 533 height 26
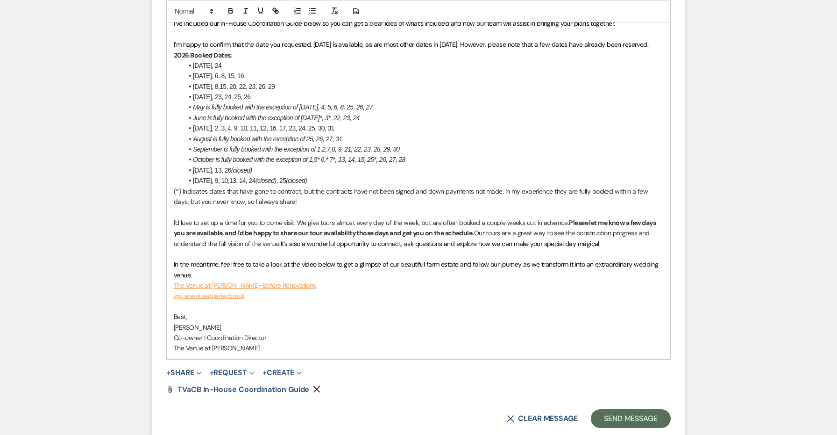
scroll to position [960, 0]
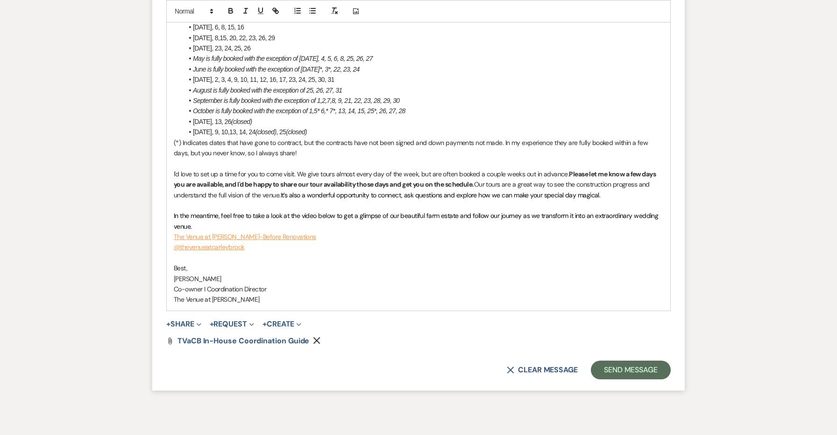
click at [623, 360] on button "Send Message" at bounding box center [631, 369] width 80 height 19
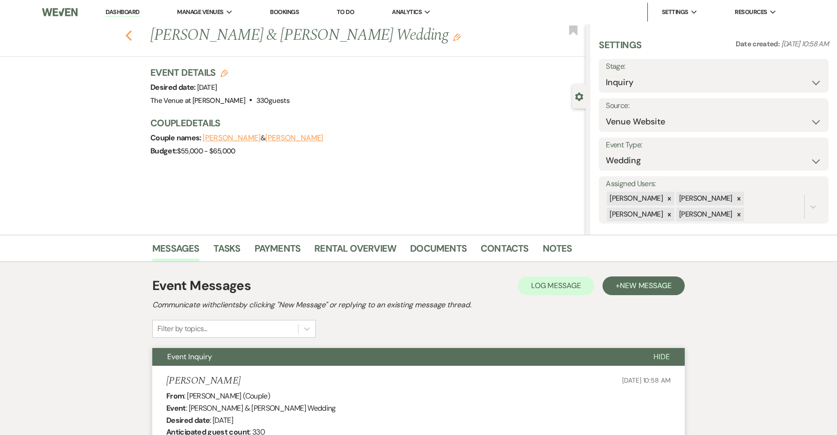
scroll to position [0, 0]
click at [127, 34] on icon "Previous" at bounding box center [128, 35] width 7 height 11
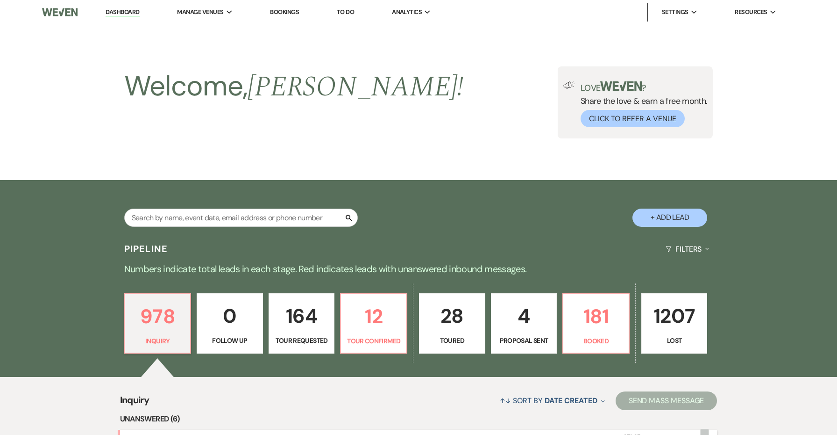
scroll to position [207, 0]
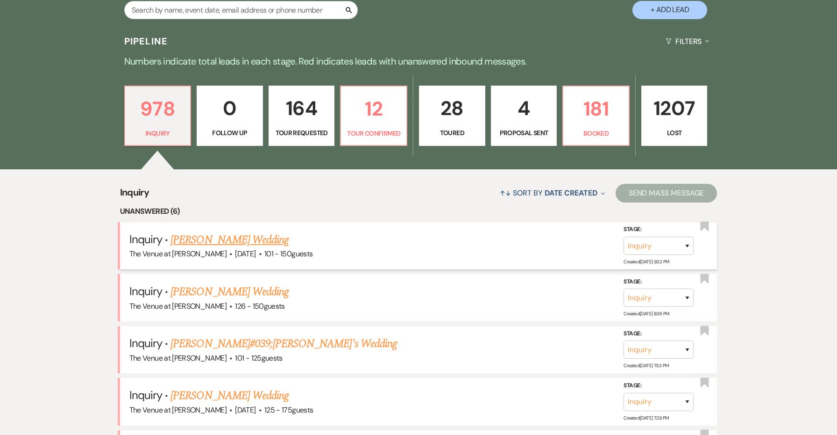
click at [243, 237] on link "[PERSON_NAME] Wedding" at bounding box center [230, 239] width 118 height 17
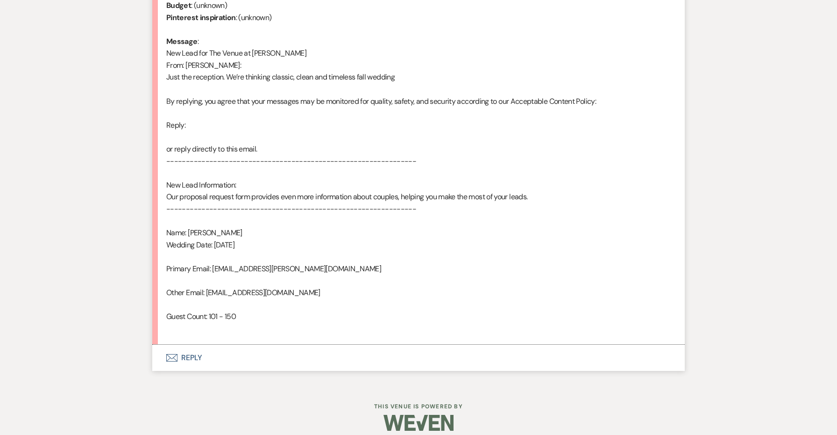
click at [190, 355] on button "Envelope Reply" at bounding box center [418, 357] width 533 height 26
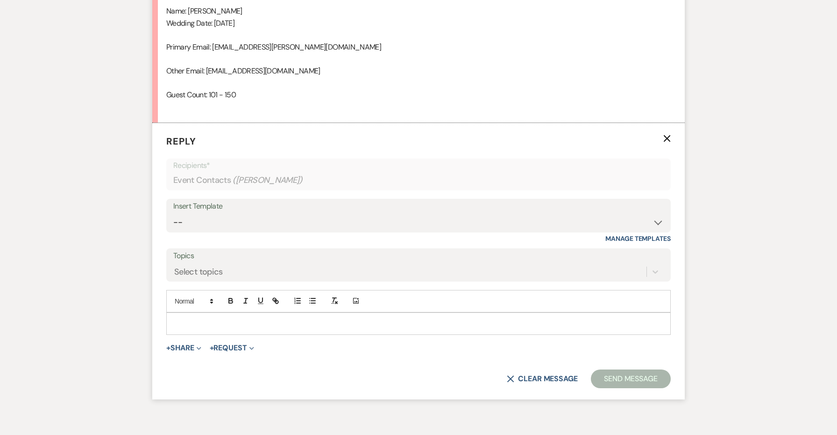
scroll to position [717, 0]
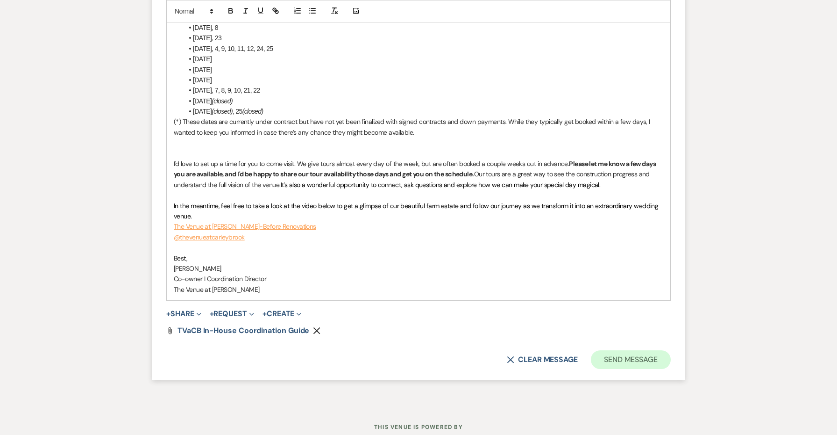
click at [621, 350] on button "Send Message" at bounding box center [631, 359] width 80 height 19
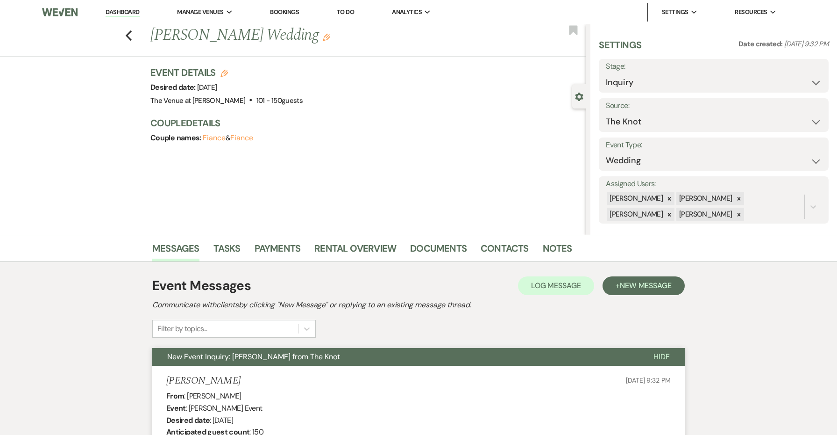
scroll to position [0, 0]
click at [131, 35] on icon "Previous" at bounding box center [128, 35] width 7 height 11
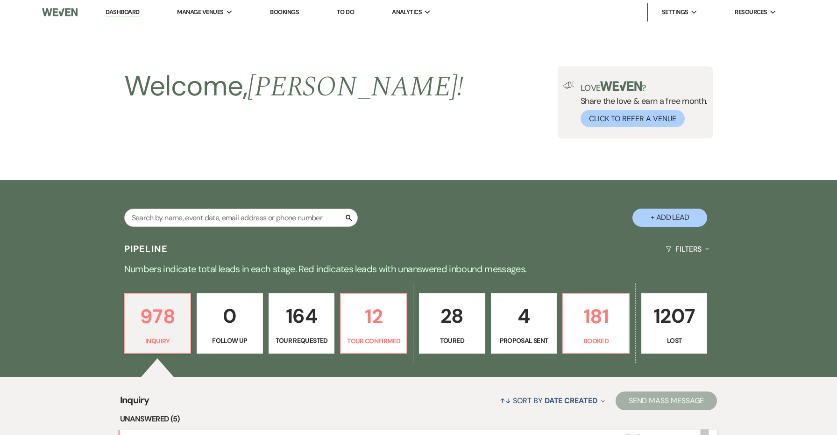
scroll to position [272, 0]
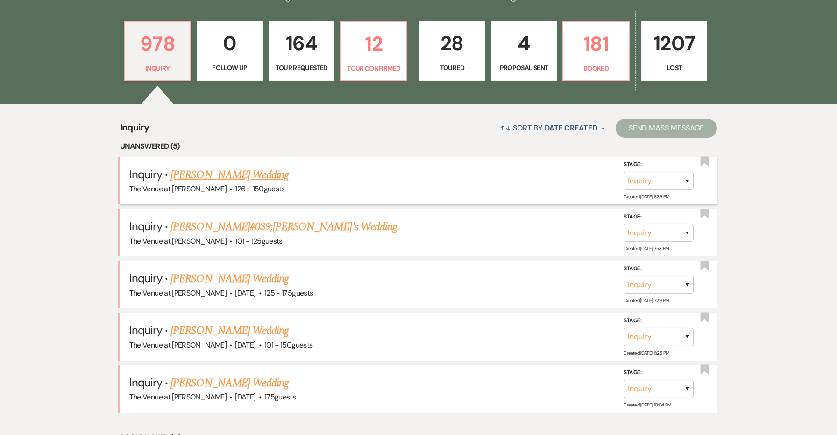
click at [222, 170] on link "[PERSON_NAME] Wedding" at bounding box center [230, 174] width 118 height 17
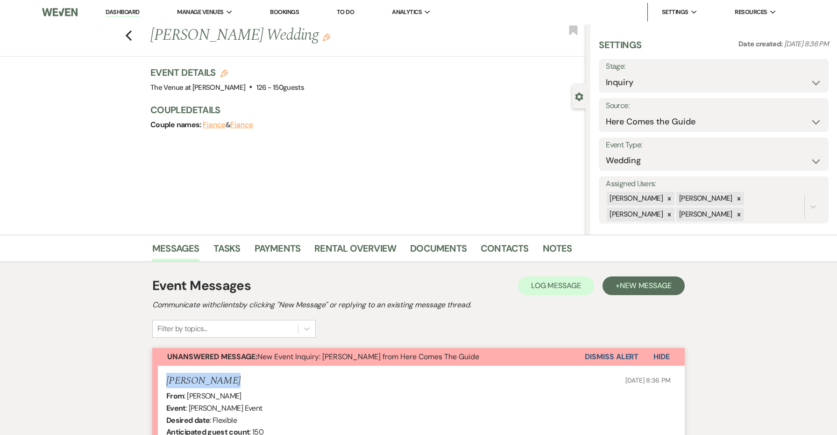
drag, startPoint x: 219, startPoint y: 381, endPoint x: 139, endPoint y: 369, distance: 80.8
copy h5 "[PERSON_NAME]"
click at [228, 71] on h3 "Event Details Edit" at bounding box center [227, 72] width 154 height 13
click at [226, 71] on icon "Edit" at bounding box center [224, 73] width 7 height 7
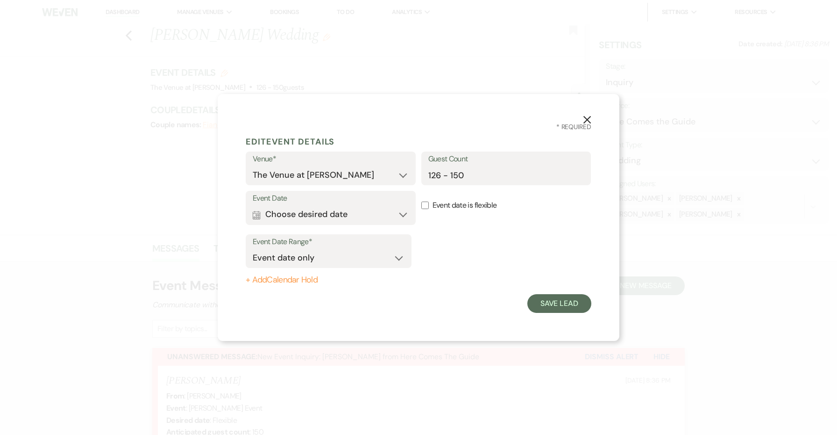
click at [388, 219] on button "Calendar Choose desired date Expand" at bounding box center [331, 214] width 156 height 19
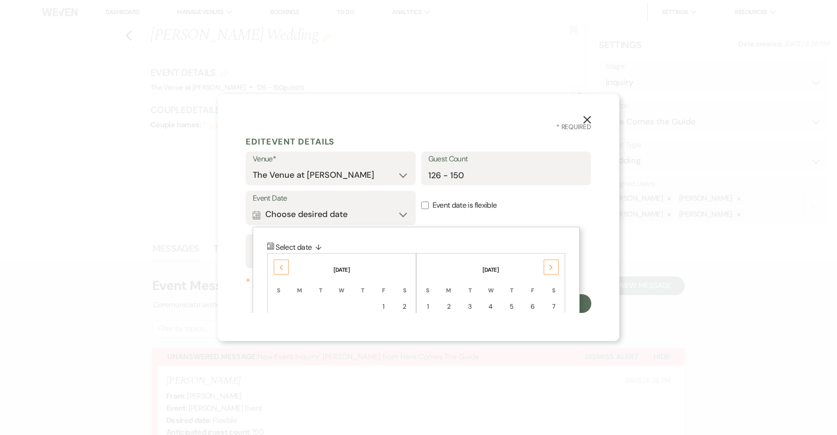
scroll to position [5, 0]
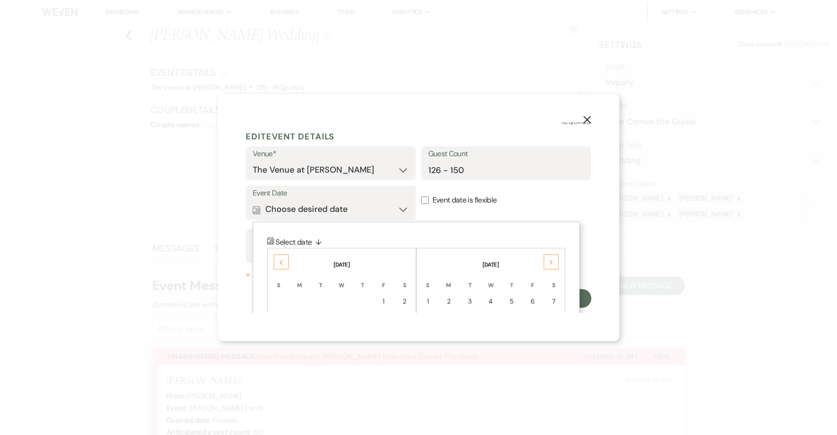
click at [283, 256] on div "Previous" at bounding box center [281, 261] width 15 height 15
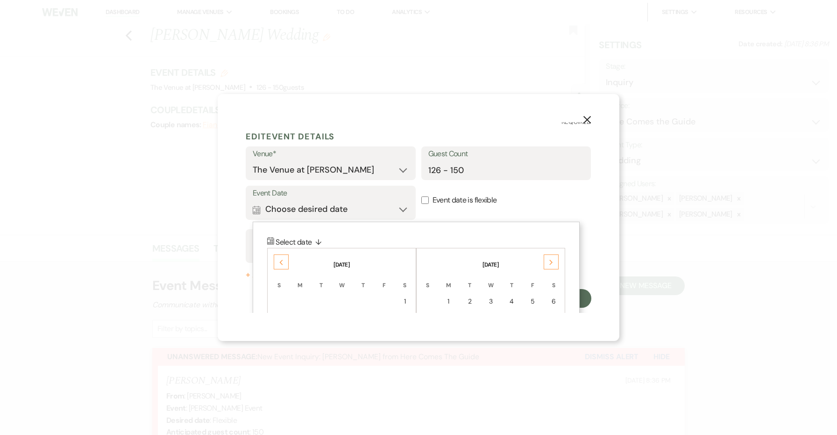
click at [283, 256] on div "Previous" at bounding box center [281, 261] width 15 height 15
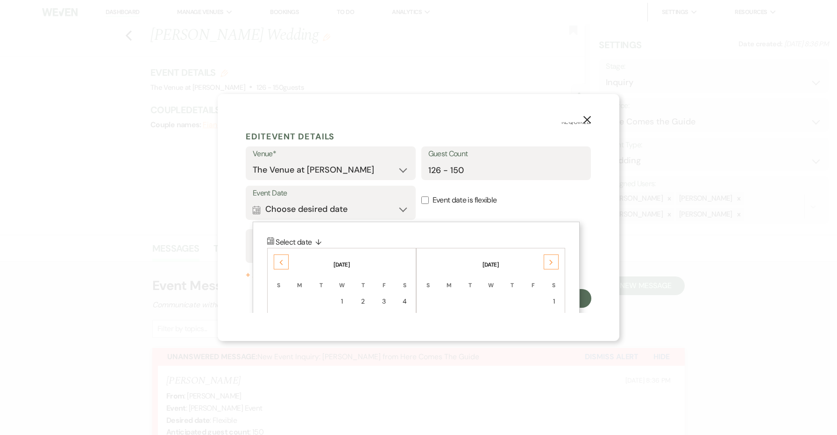
click at [283, 256] on div "Previous" at bounding box center [281, 261] width 15 height 15
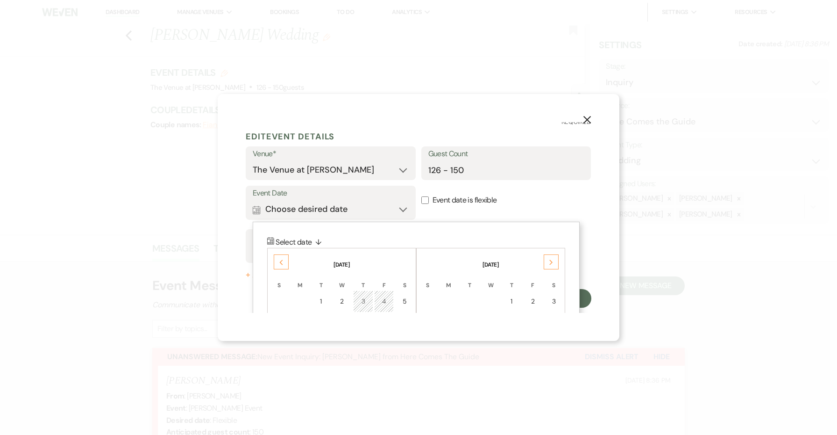
click at [283, 256] on div "Previous" at bounding box center [281, 261] width 15 height 15
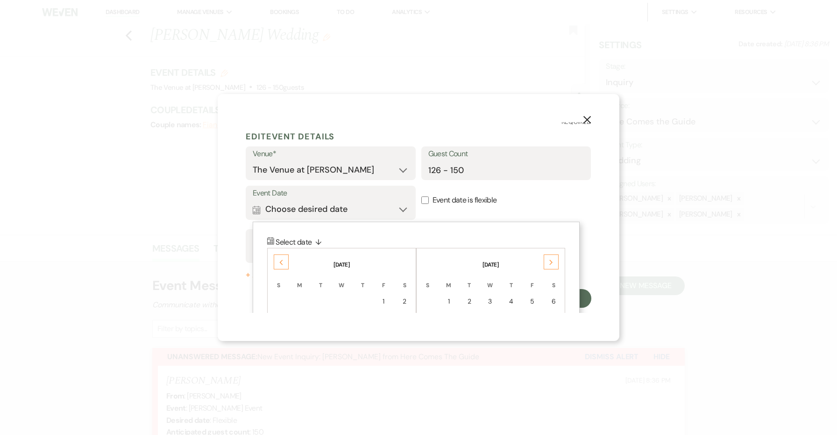
click at [283, 256] on div "Previous" at bounding box center [281, 261] width 15 height 15
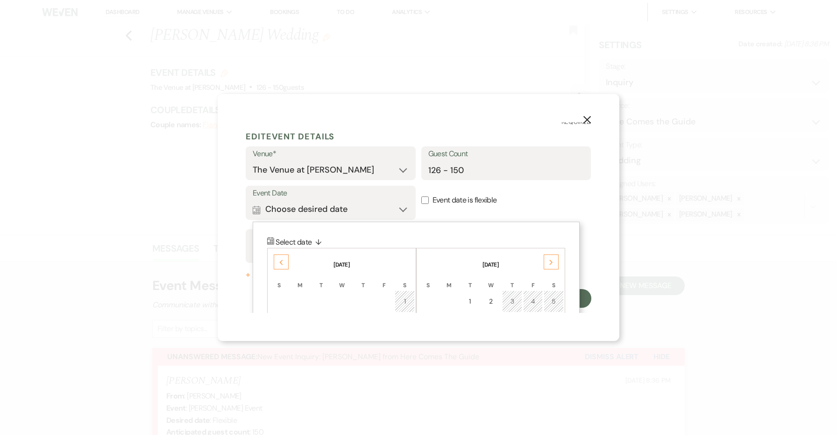
click at [283, 256] on div "Previous" at bounding box center [281, 261] width 15 height 15
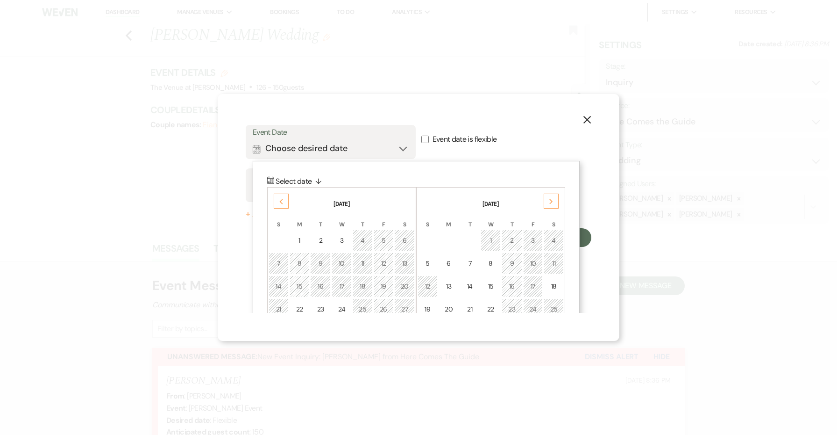
scroll to position [69, 0]
click at [403, 255] on td "13" at bounding box center [404, 261] width 21 height 22
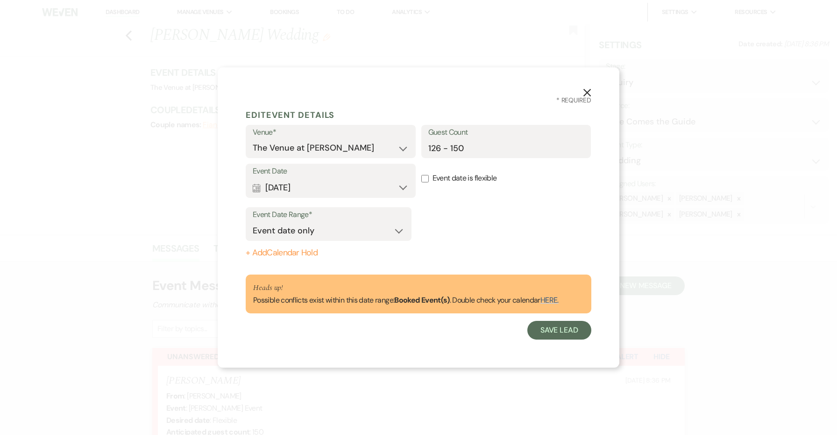
scroll to position [0, 0]
click at [557, 330] on button "Save Lead" at bounding box center [560, 330] width 64 height 19
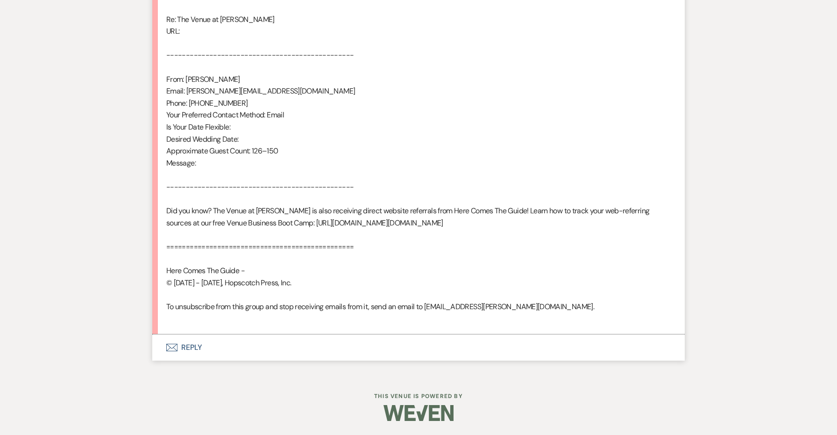
click at [191, 350] on button "Envelope Reply" at bounding box center [418, 347] width 533 height 26
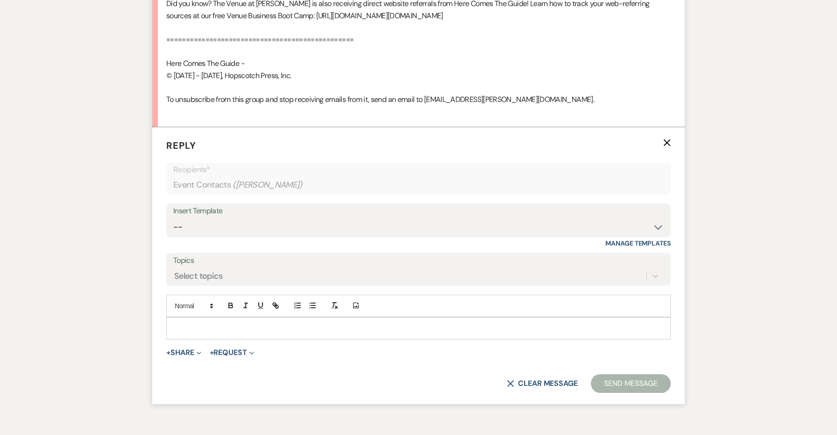
scroll to position [799, 0]
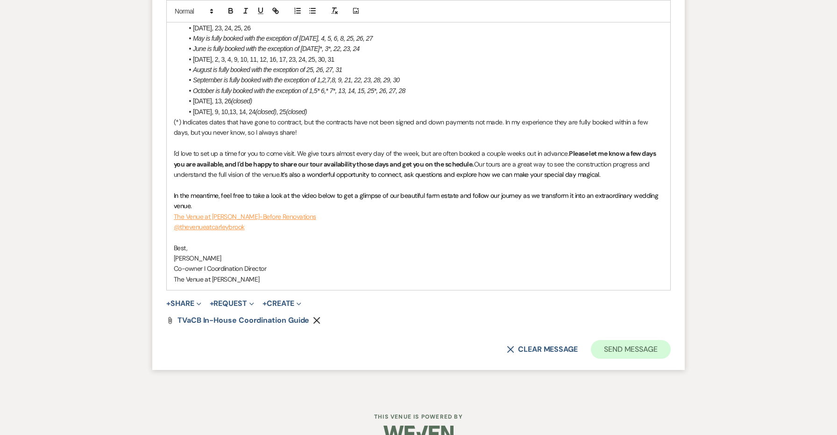
click at [604, 340] on button "Send Message" at bounding box center [631, 349] width 80 height 19
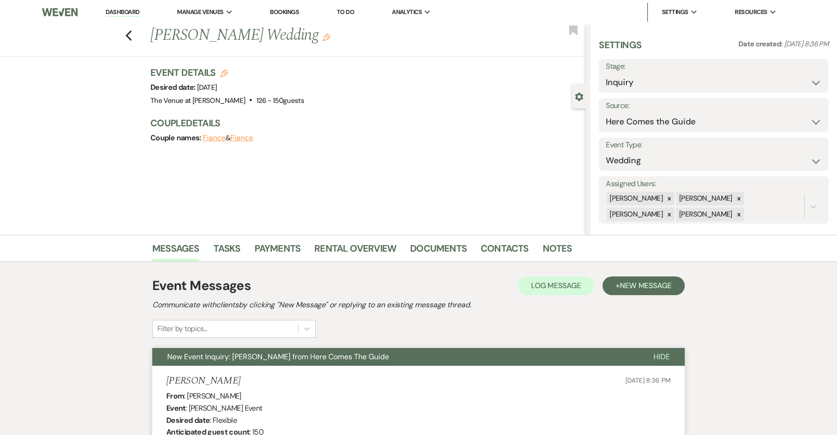
scroll to position [0, 0]
click at [126, 35] on icon "Previous" at bounding box center [128, 35] width 7 height 11
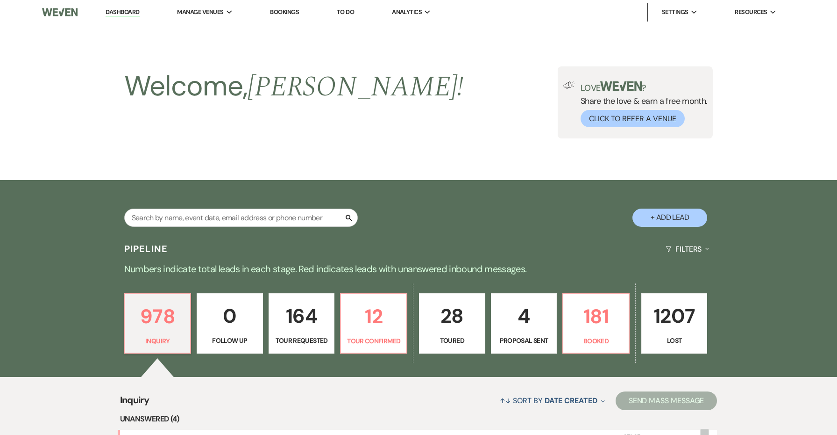
scroll to position [272, 0]
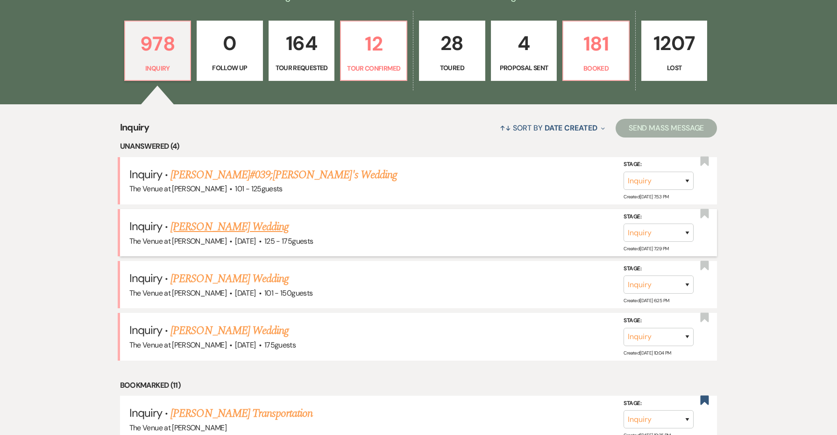
click at [236, 221] on link "[PERSON_NAME] Wedding" at bounding box center [230, 226] width 118 height 17
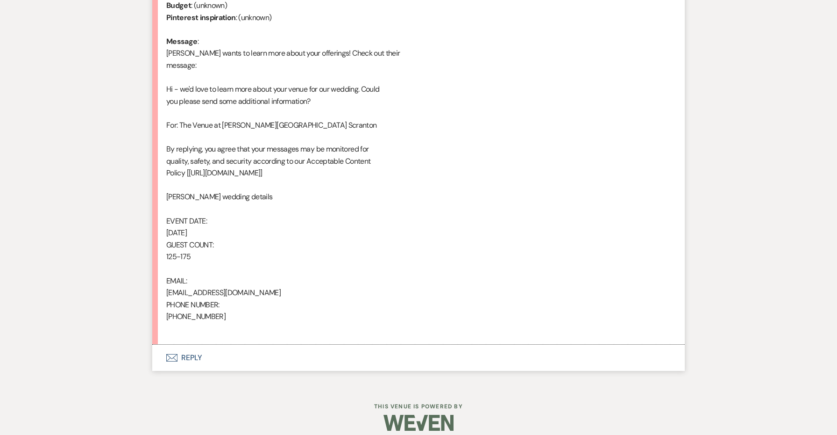
click at [193, 355] on button "Envelope Reply" at bounding box center [418, 357] width 533 height 26
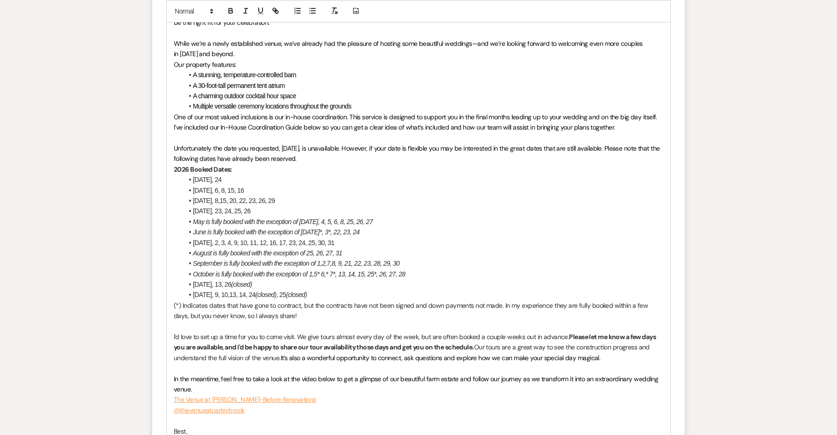
scroll to position [1147, 0]
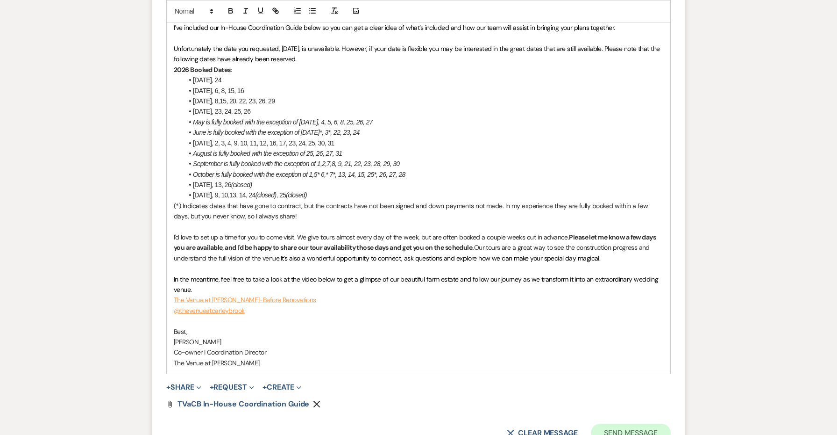
click at [610, 423] on button "Send Message" at bounding box center [631, 432] width 80 height 19
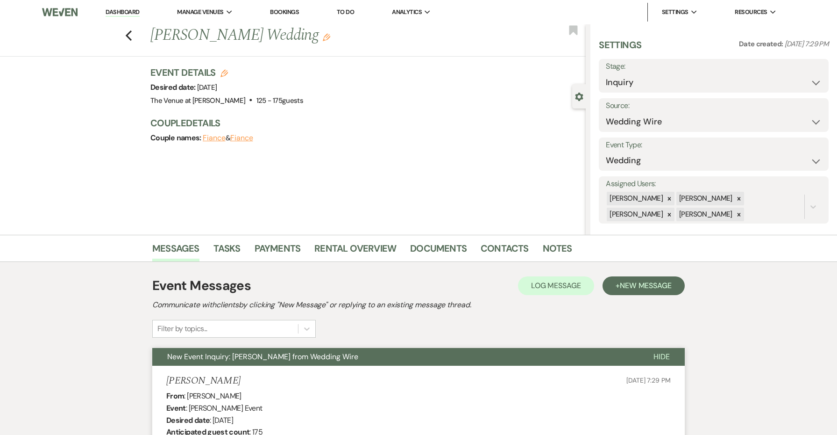
scroll to position [0, 0]
click at [127, 36] on use "button" at bounding box center [129, 35] width 6 height 10
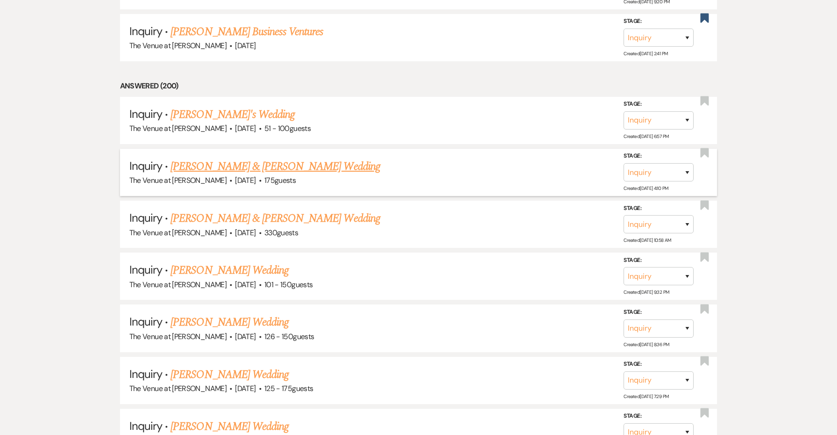
scroll to position [1138, 0]
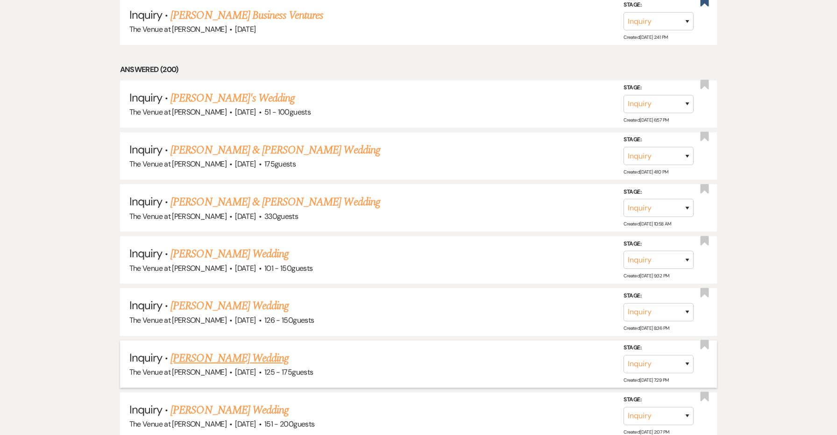
click at [201, 350] on link "[PERSON_NAME] Wedding" at bounding box center [230, 358] width 118 height 17
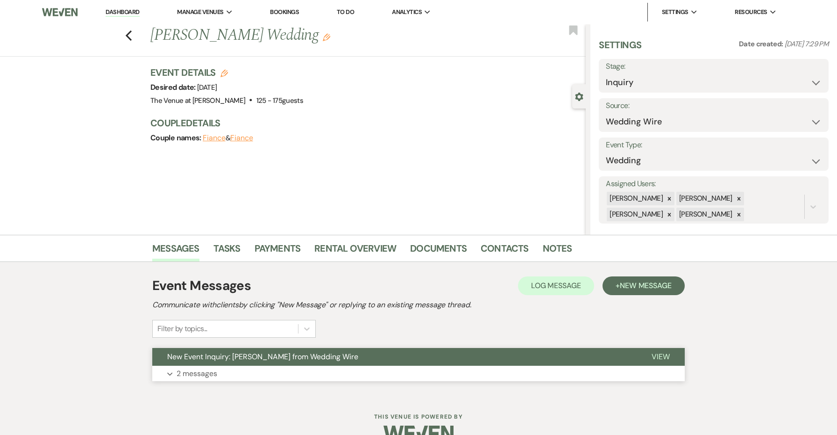
click at [205, 365] on button "New Event Inquiry: [PERSON_NAME] from Wedding Wire" at bounding box center [394, 357] width 485 height 18
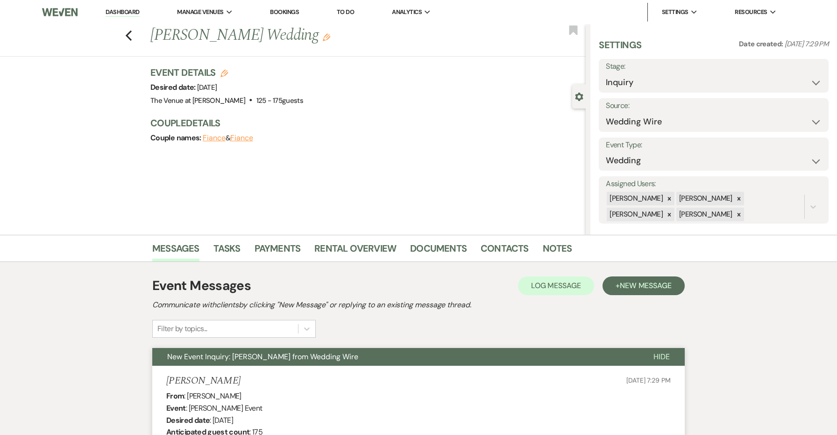
click at [136, 12] on link "Dashboard" at bounding box center [123, 12] width 34 height 9
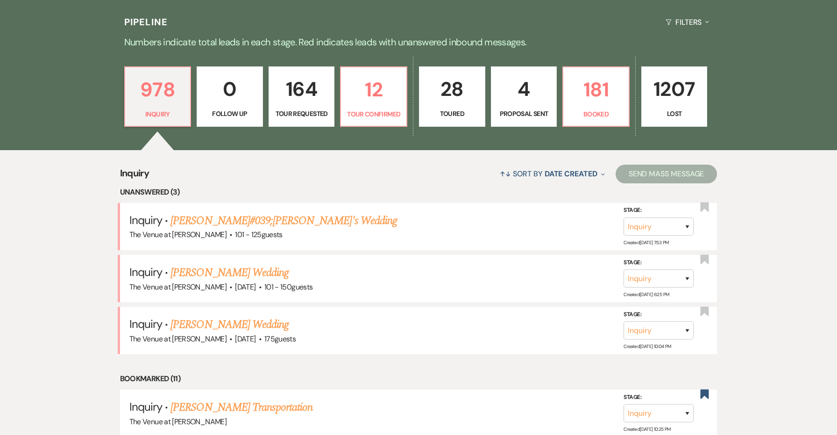
scroll to position [236, 0]
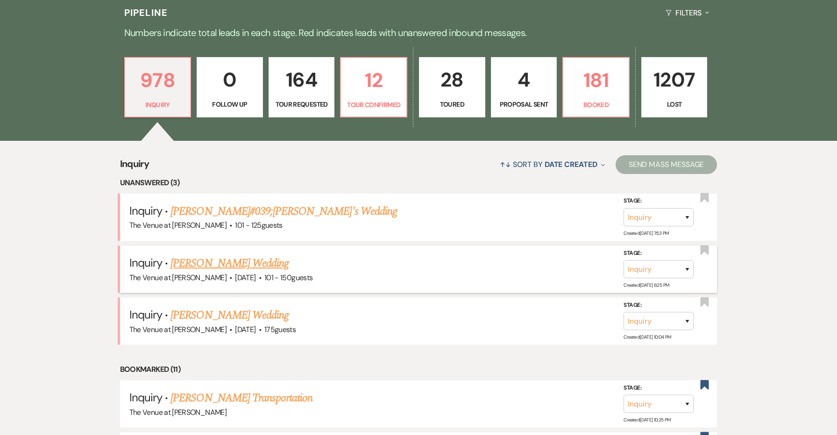
click at [250, 261] on link "[PERSON_NAME] Wedding" at bounding box center [230, 263] width 118 height 17
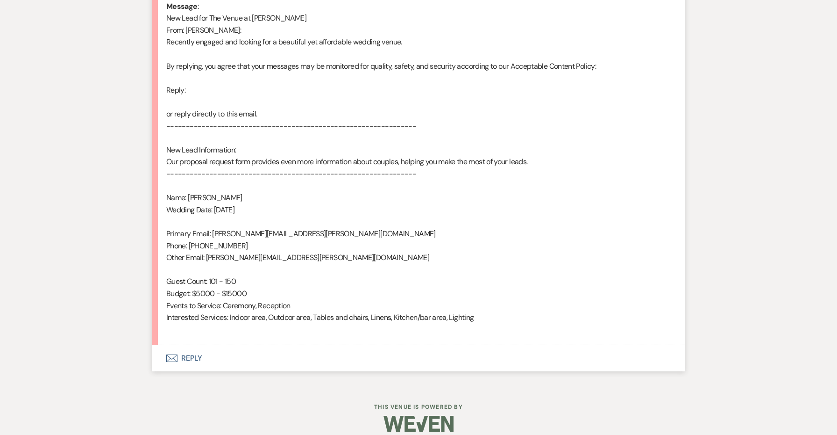
click at [193, 347] on button "Envelope Reply" at bounding box center [418, 358] width 533 height 26
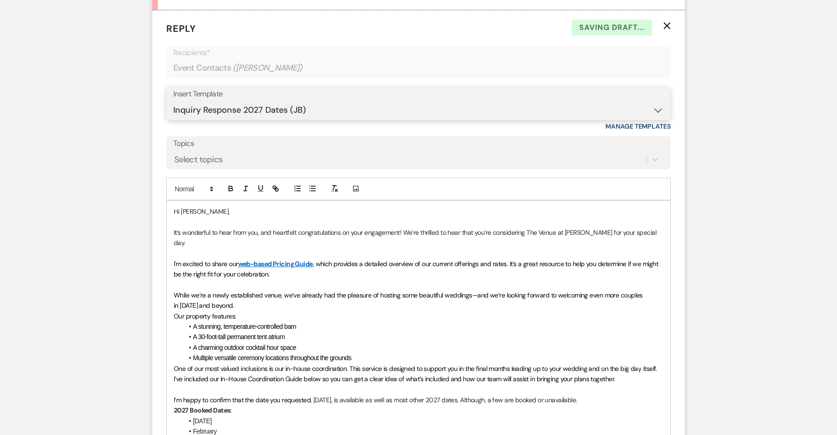
scroll to position [991, 0]
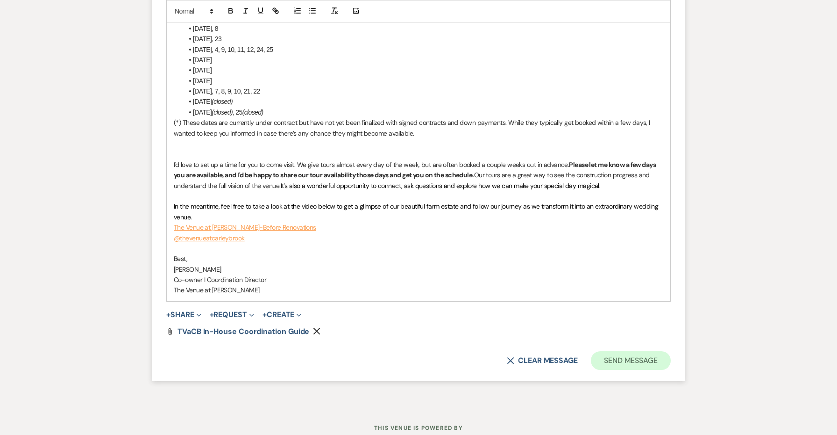
click at [624, 351] on button "Send Message" at bounding box center [631, 360] width 80 height 19
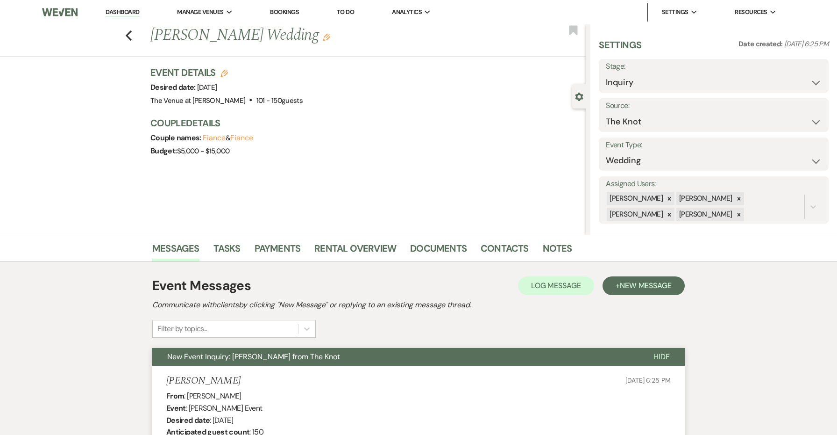
scroll to position [0, 0]
click at [128, 38] on icon "Previous" at bounding box center [128, 35] width 7 height 11
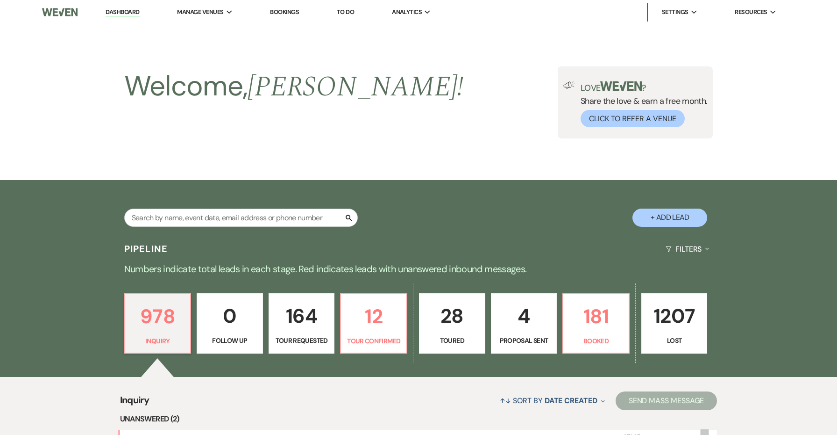
scroll to position [236, 0]
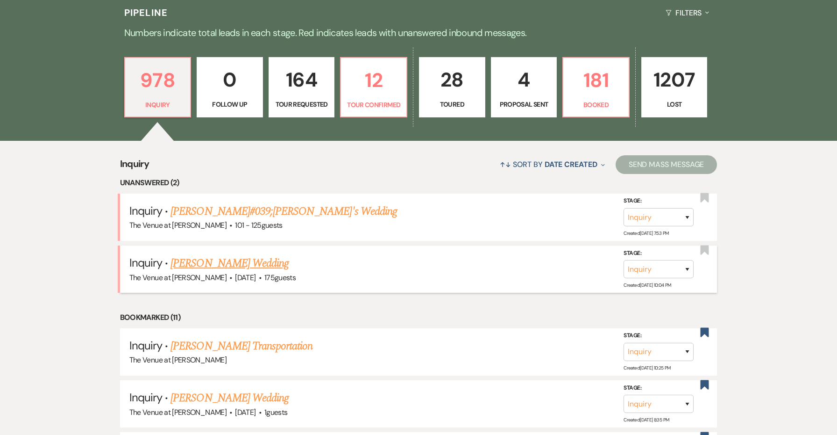
click at [214, 260] on link "[PERSON_NAME] Wedding" at bounding box center [230, 263] width 118 height 17
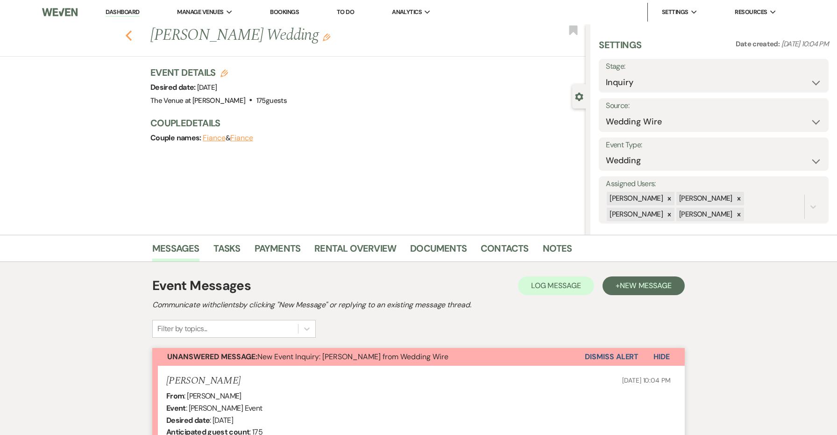
click at [128, 35] on use "button" at bounding box center [129, 35] width 6 height 10
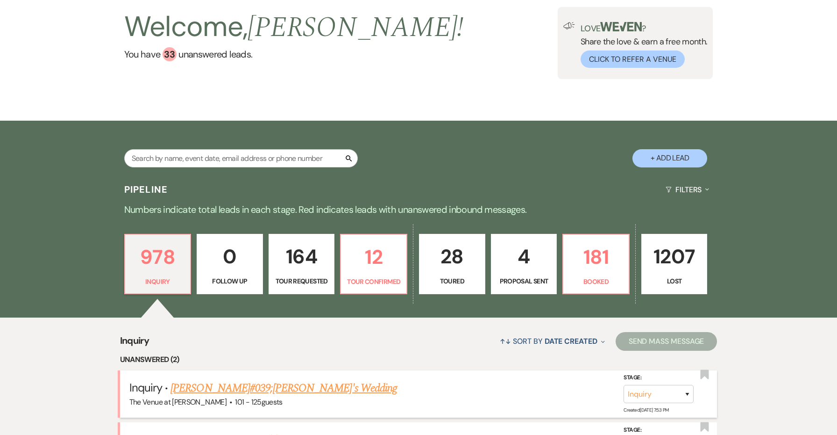
scroll to position [108, 0]
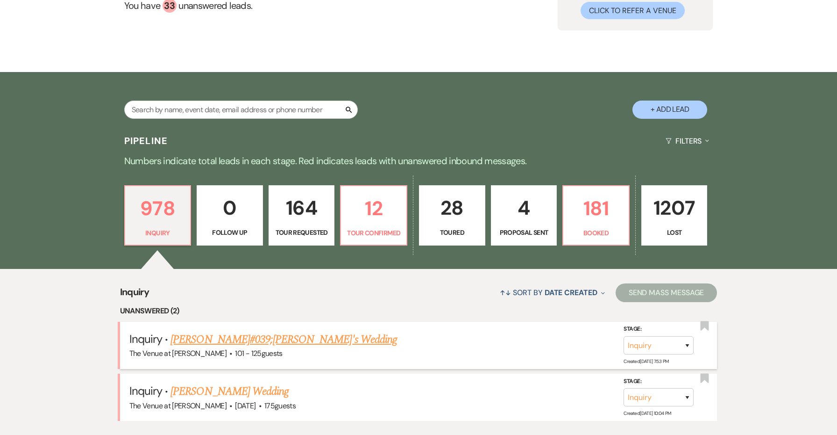
click at [215, 338] on link "[PERSON_NAME]#039;[PERSON_NAME]'s Wedding" at bounding box center [284, 339] width 227 height 17
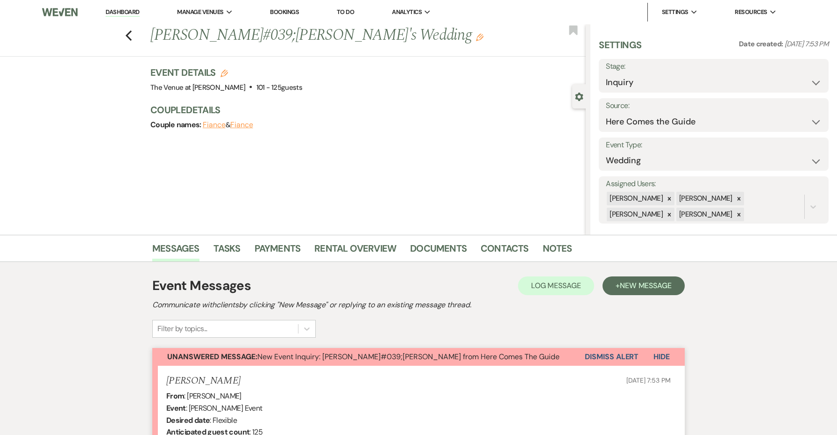
drag, startPoint x: 243, startPoint y: 376, endPoint x: 163, endPoint y: 375, distance: 80.4
copy h5 "[PERSON_NAME]"
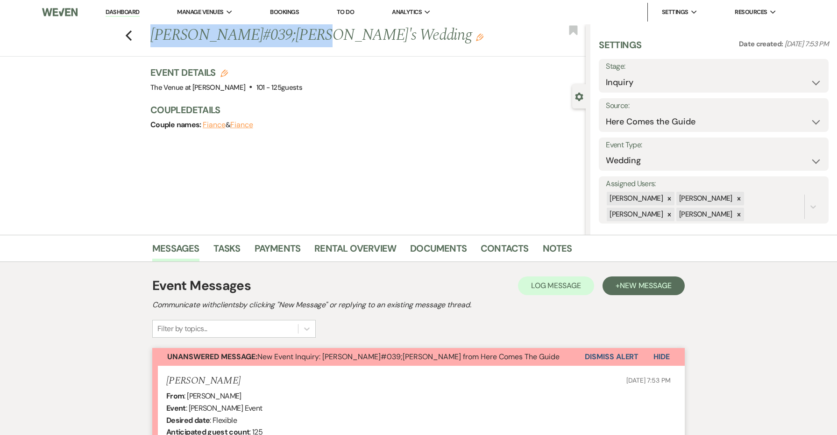
drag, startPoint x: 301, startPoint y: 36, endPoint x: 153, endPoint y: 32, distance: 148.7
click at [153, 32] on h1 "[PERSON_NAME]#039;[PERSON_NAME]'s Wedding Edit" at bounding box center [322, 35] width 345 height 22
copy h1 "[PERSON_NAME]#039;[PERSON_NAME]'s"
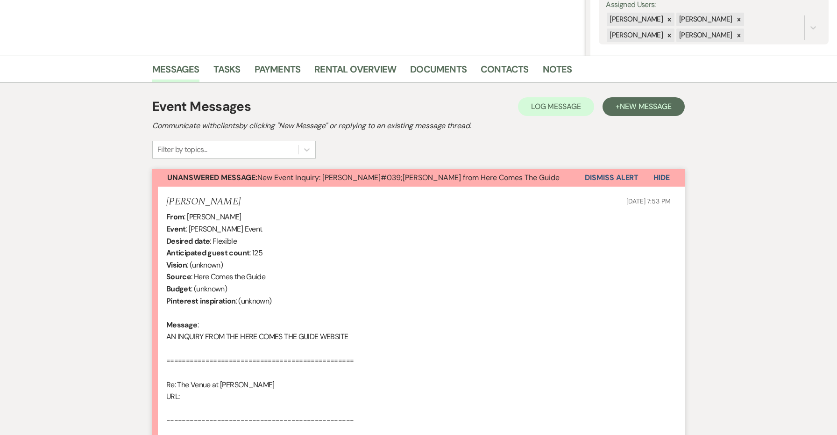
scroll to position [207, 0]
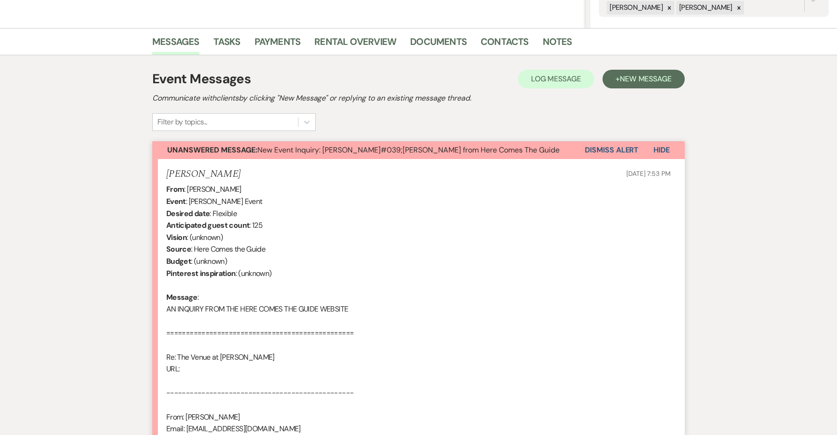
drag, startPoint x: 363, startPoint y: 306, endPoint x: 240, endPoint y: 305, distance: 122.9
click at [240, 305] on div "From : [PERSON_NAME] Event : [PERSON_NAME] Event Desired date : Flexible Antici…" at bounding box center [418, 422] width 505 height 478
copy div "HERE COMES THE GUIDE WEBSITE"
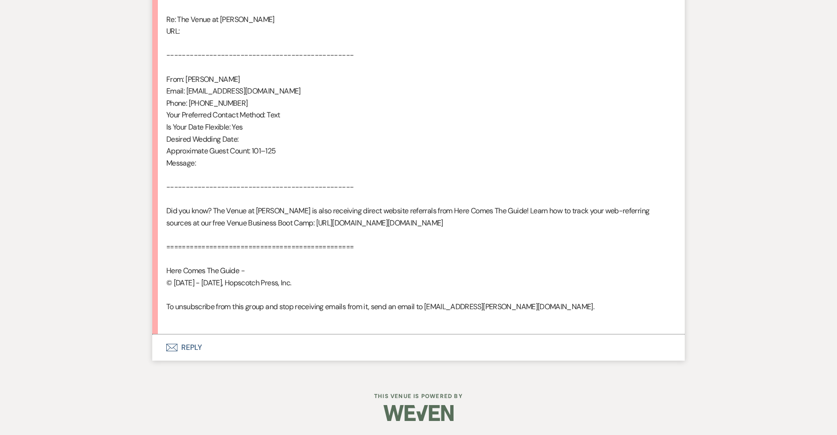
scroll to position [544, 0]
click at [206, 357] on button "Envelope Reply" at bounding box center [418, 347] width 533 height 26
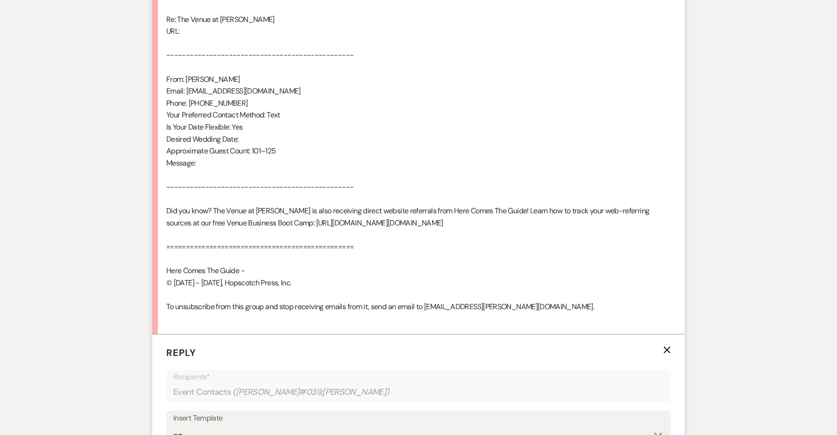
scroll to position [799, 0]
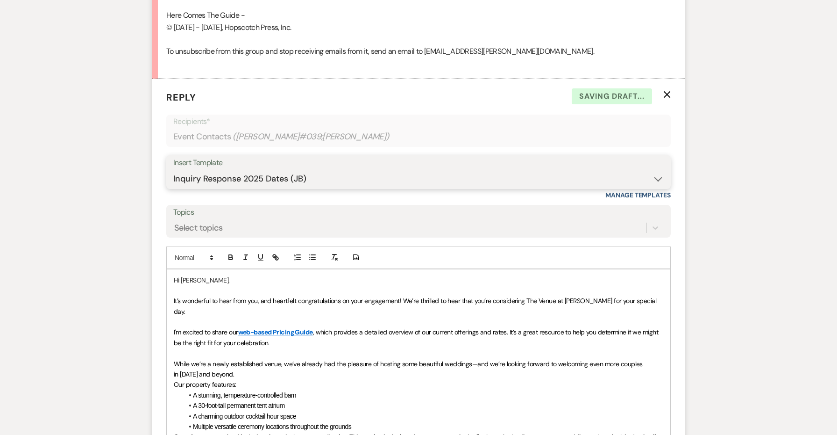
click at [230, 180] on select "-- Weven Planning Portal Introduction: Booked Events (TVaCB) Tour Confirmation-…" at bounding box center [418, 179] width 491 height 18
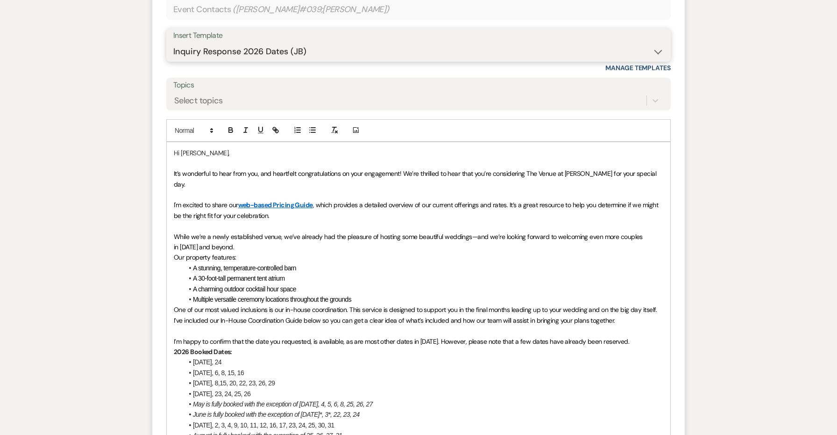
scroll to position [946, 0]
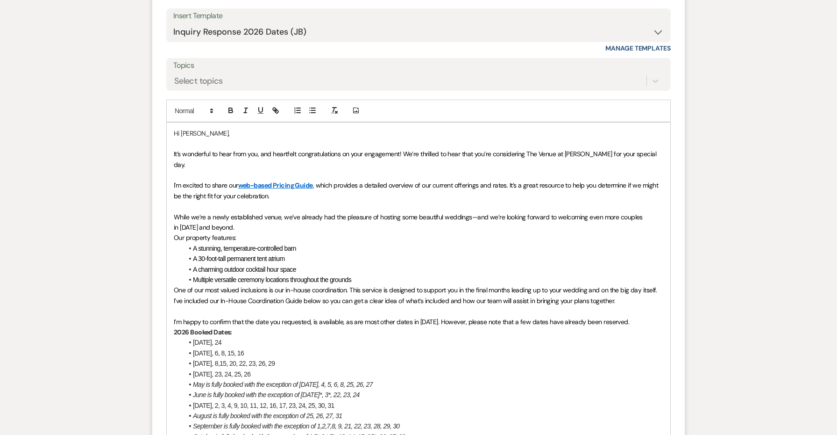
click at [242, 317] on span "I’m happy to confirm that the date you requested, is available, as are most oth…" at bounding box center [402, 321] width 456 height 8
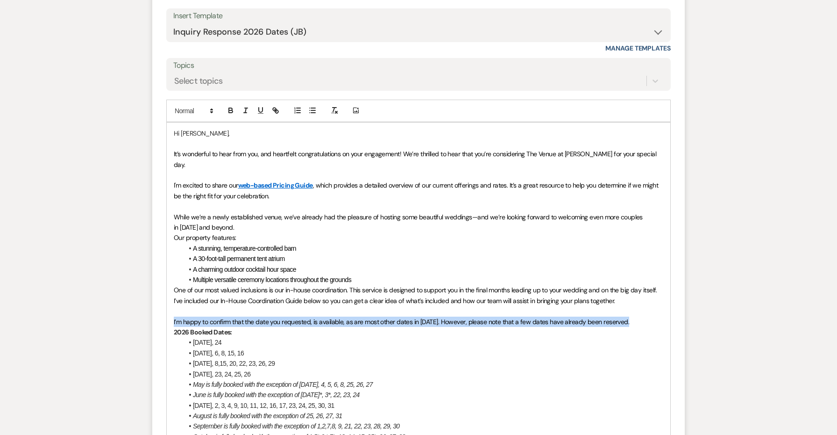
click at [242, 317] on span "I’m happy to confirm that the date you requested, is available, as are most oth…" at bounding box center [402, 321] width 456 height 8
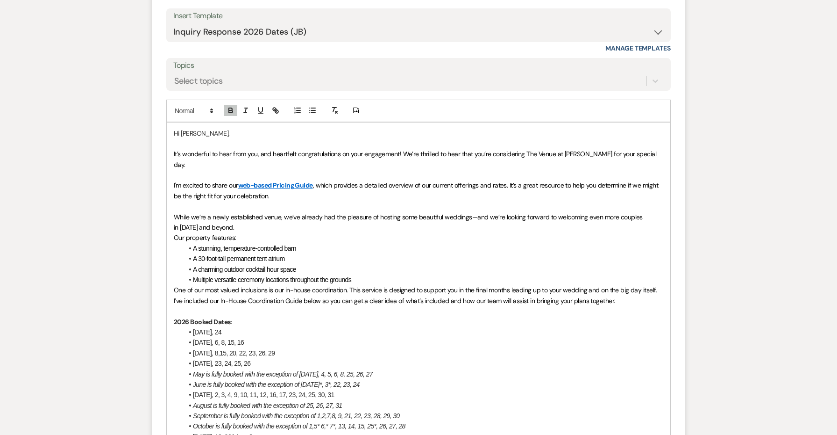
click at [285, 391] on span "[DATE], 2, 3, 4, 9, 10, 11, 12, 16, 17, 23, 24, 25, 30, 31" at bounding box center [264, 394] width 142 height 7
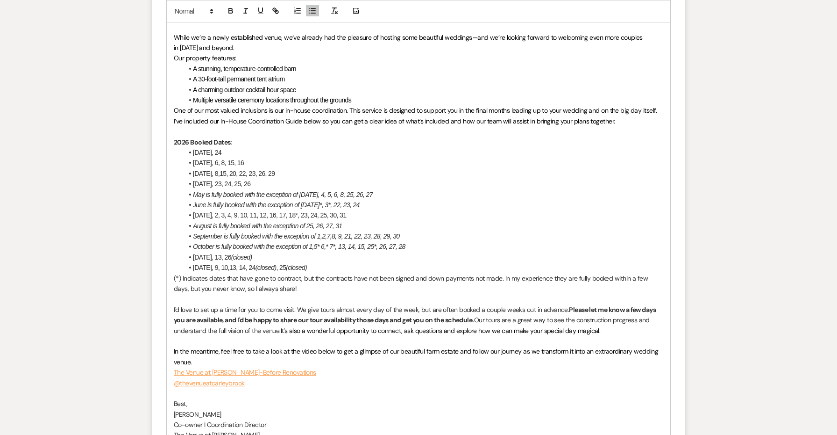
scroll to position [1268, 0]
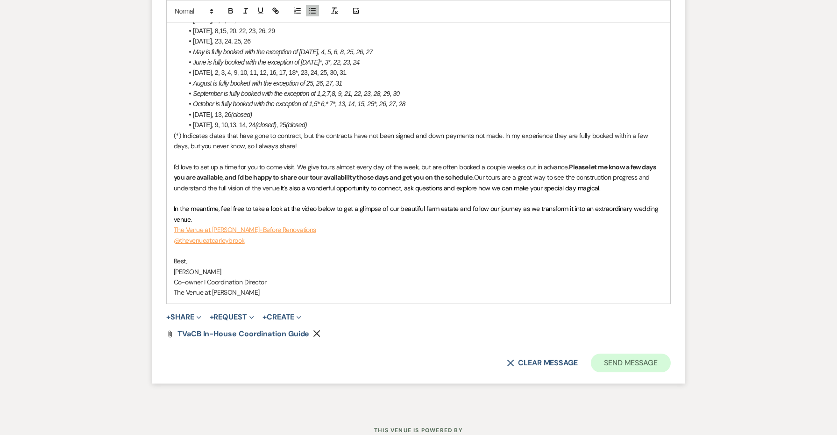
click at [623, 353] on button "Send Message" at bounding box center [631, 362] width 80 height 19
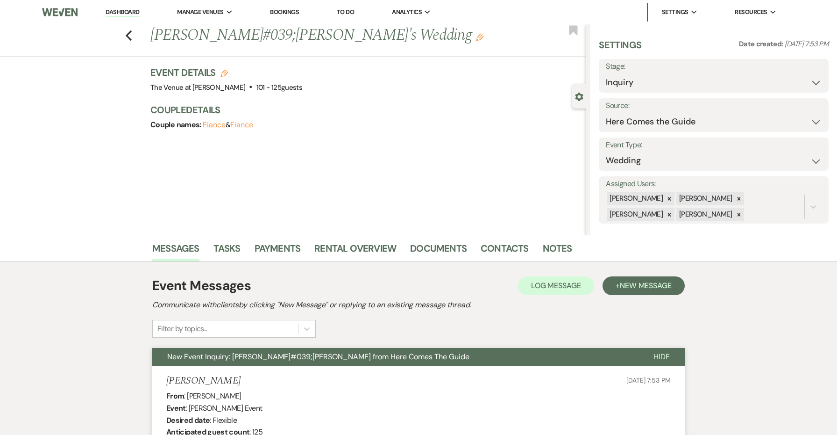
scroll to position [0, 0]
click at [128, 16] on link "Dashboard" at bounding box center [123, 12] width 34 height 9
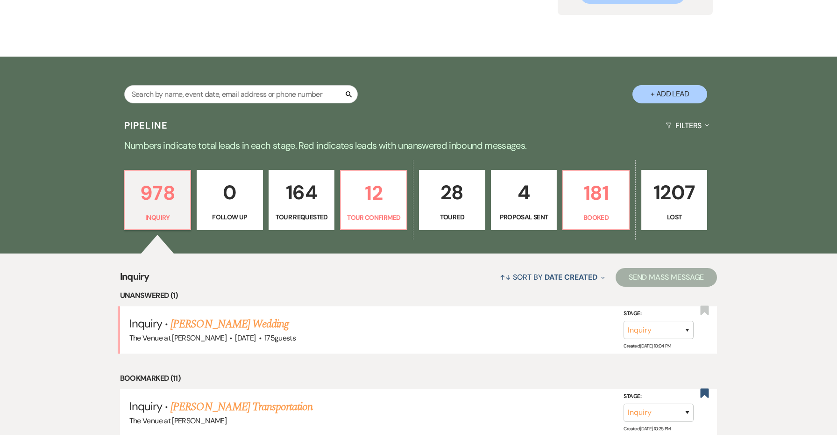
scroll to position [84, 0]
